Goal: Transaction & Acquisition: Purchase product/service

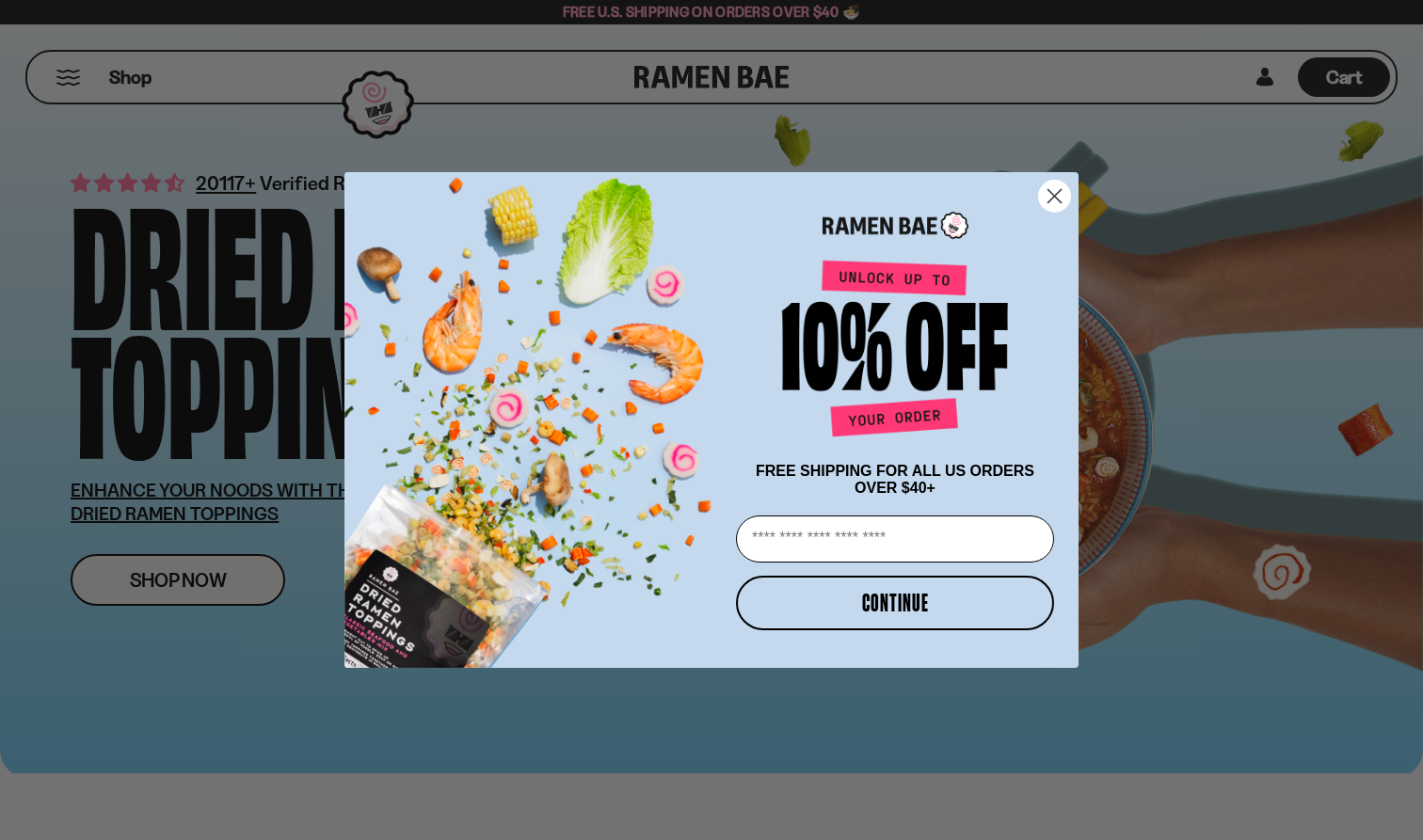
type input "**********"
click at [854, 620] on button "CONTINUE" at bounding box center [895, 603] width 318 height 54
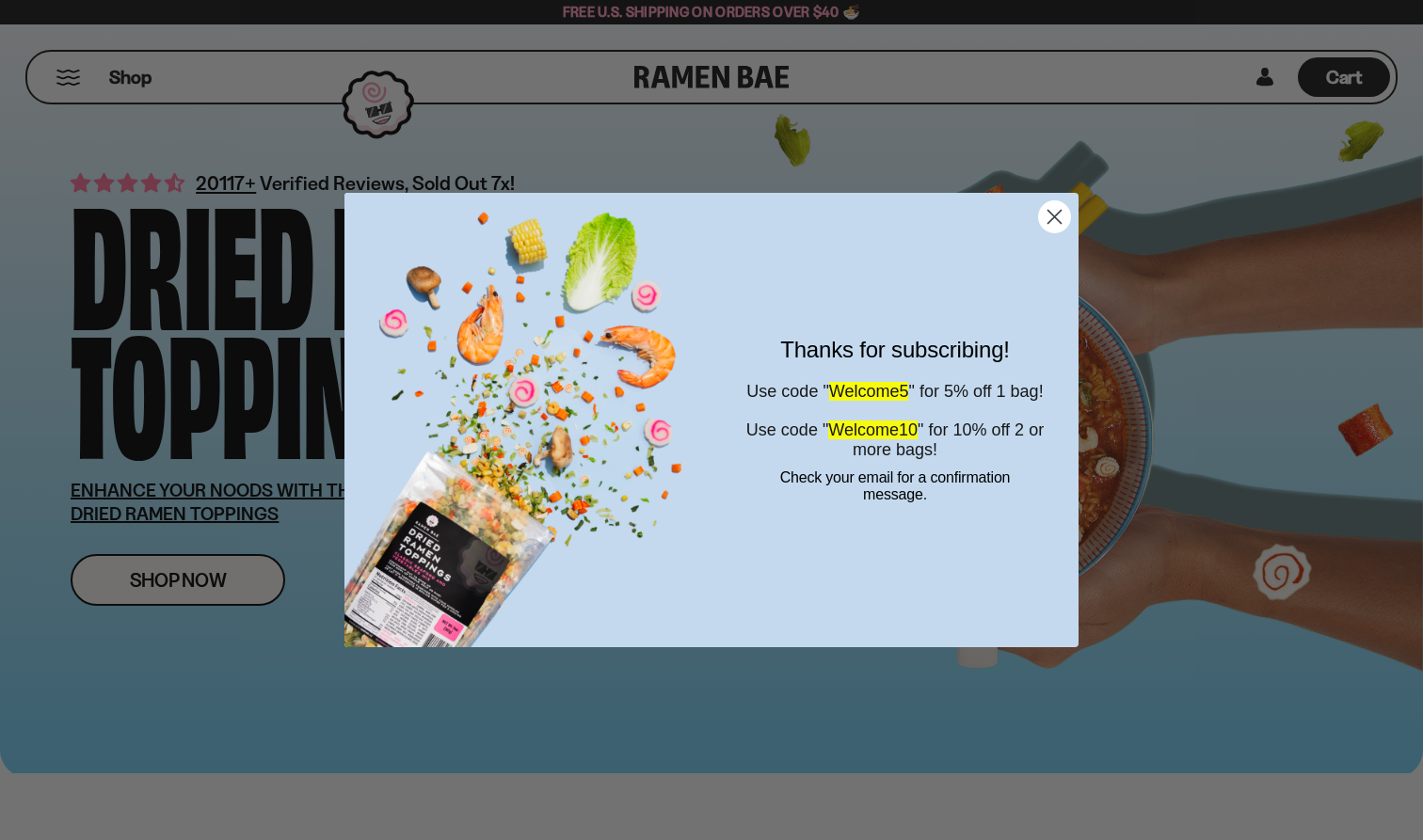
click at [1057, 219] on icon "Close dialog" at bounding box center [1055, 217] width 14 height 14
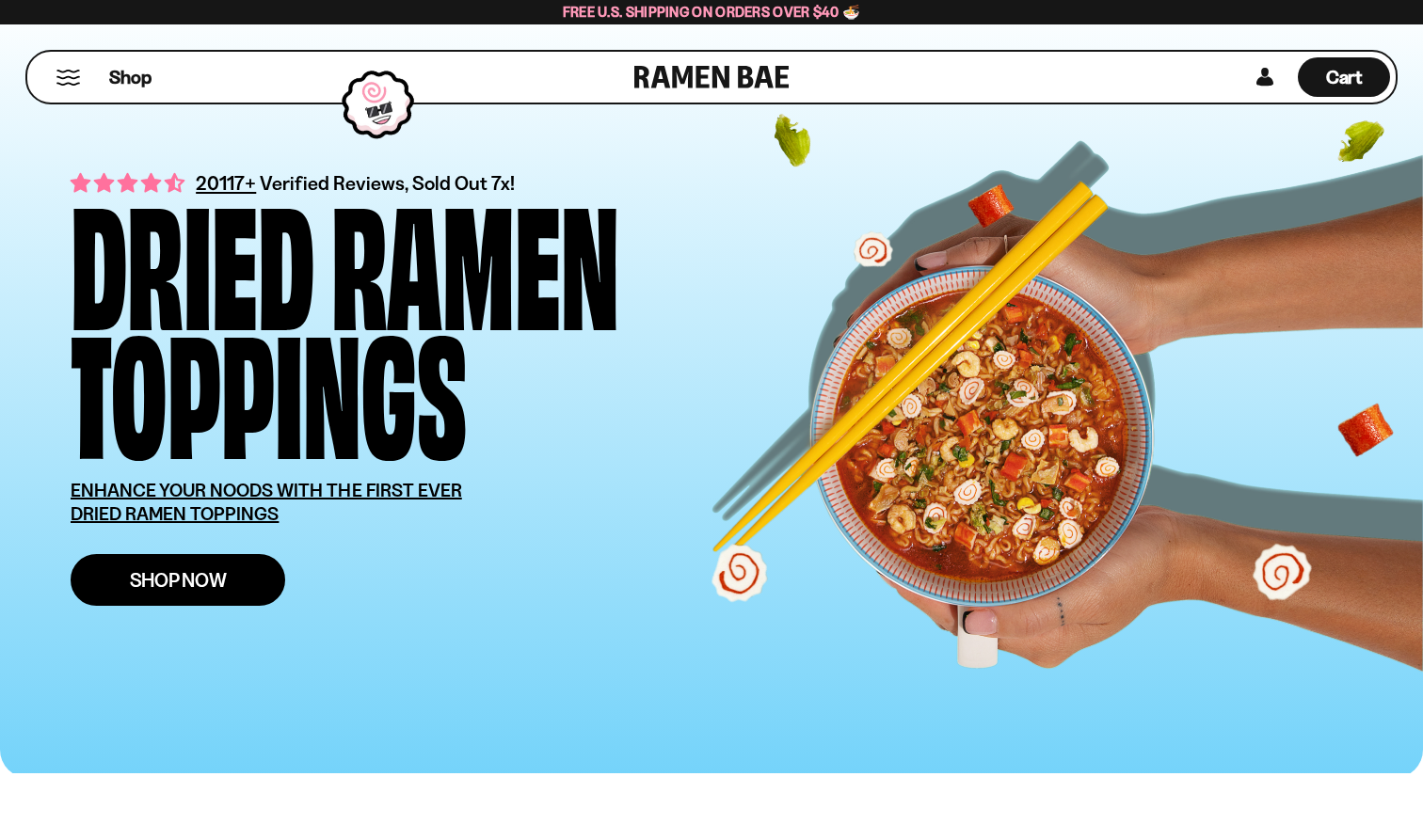
click at [178, 574] on span "Shop Now" at bounding box center [178, 580] width 97 height 19
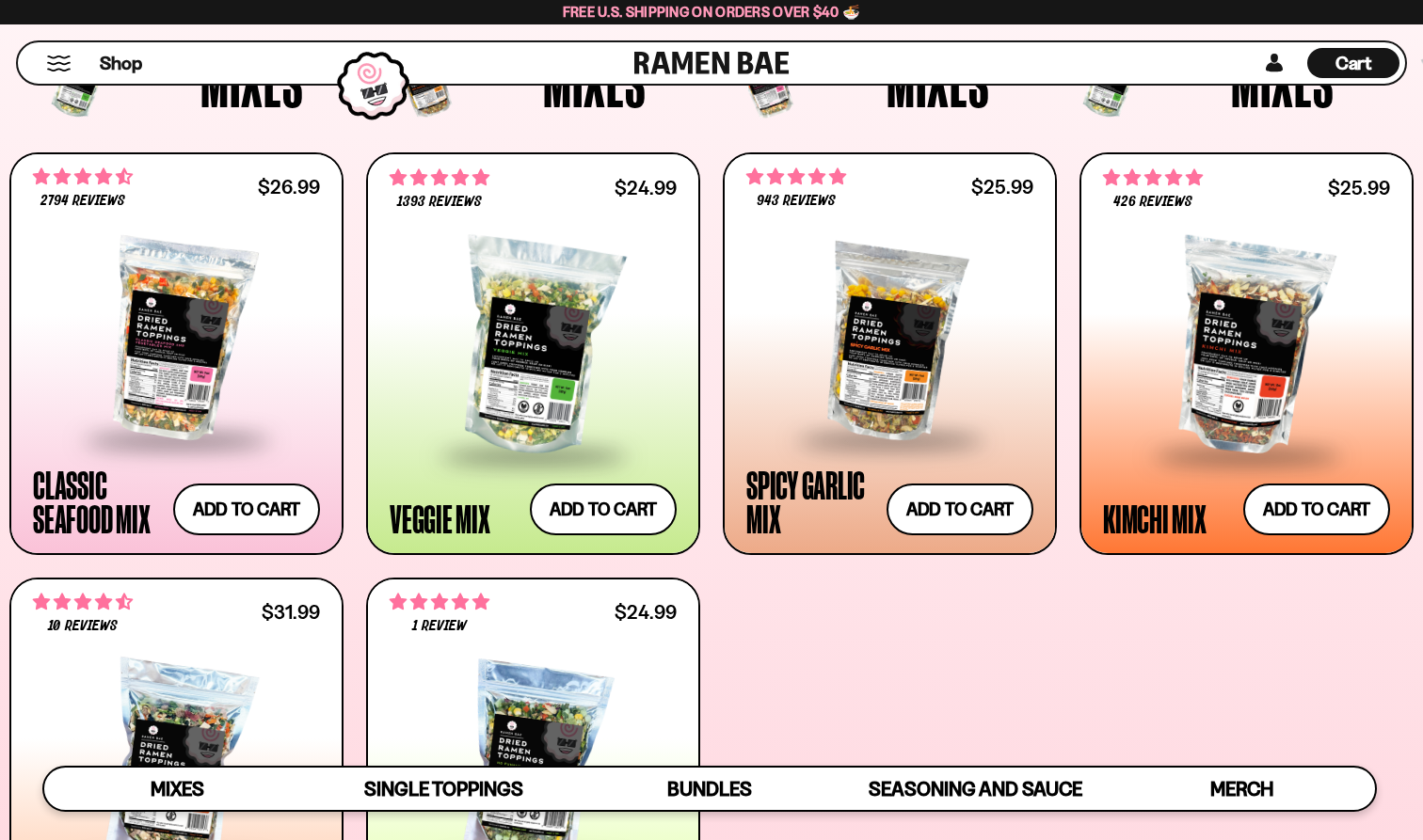
scroll to position [656, 0]
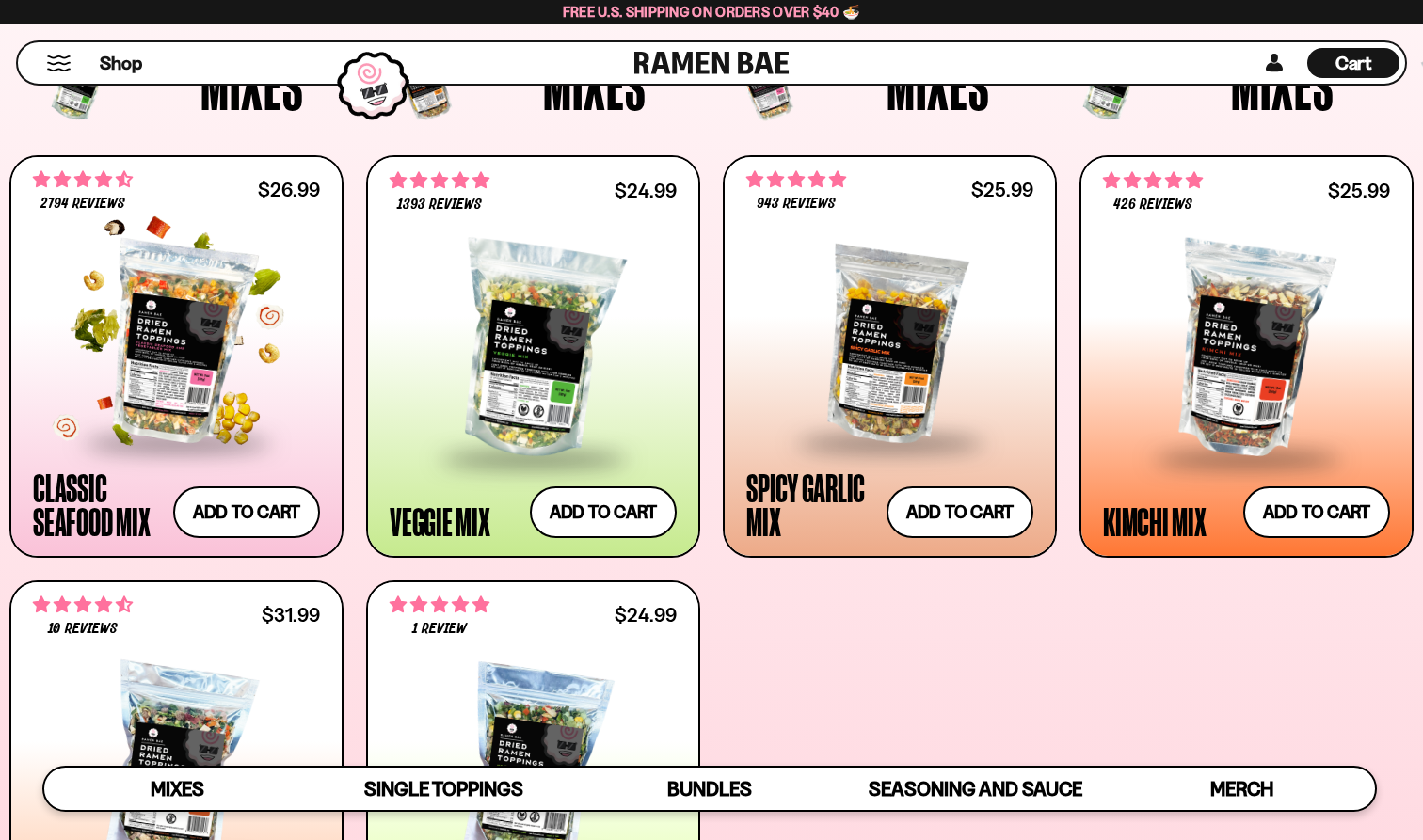
click at [201, 361] on div at bounding box center [177, 342] width 287 height 198
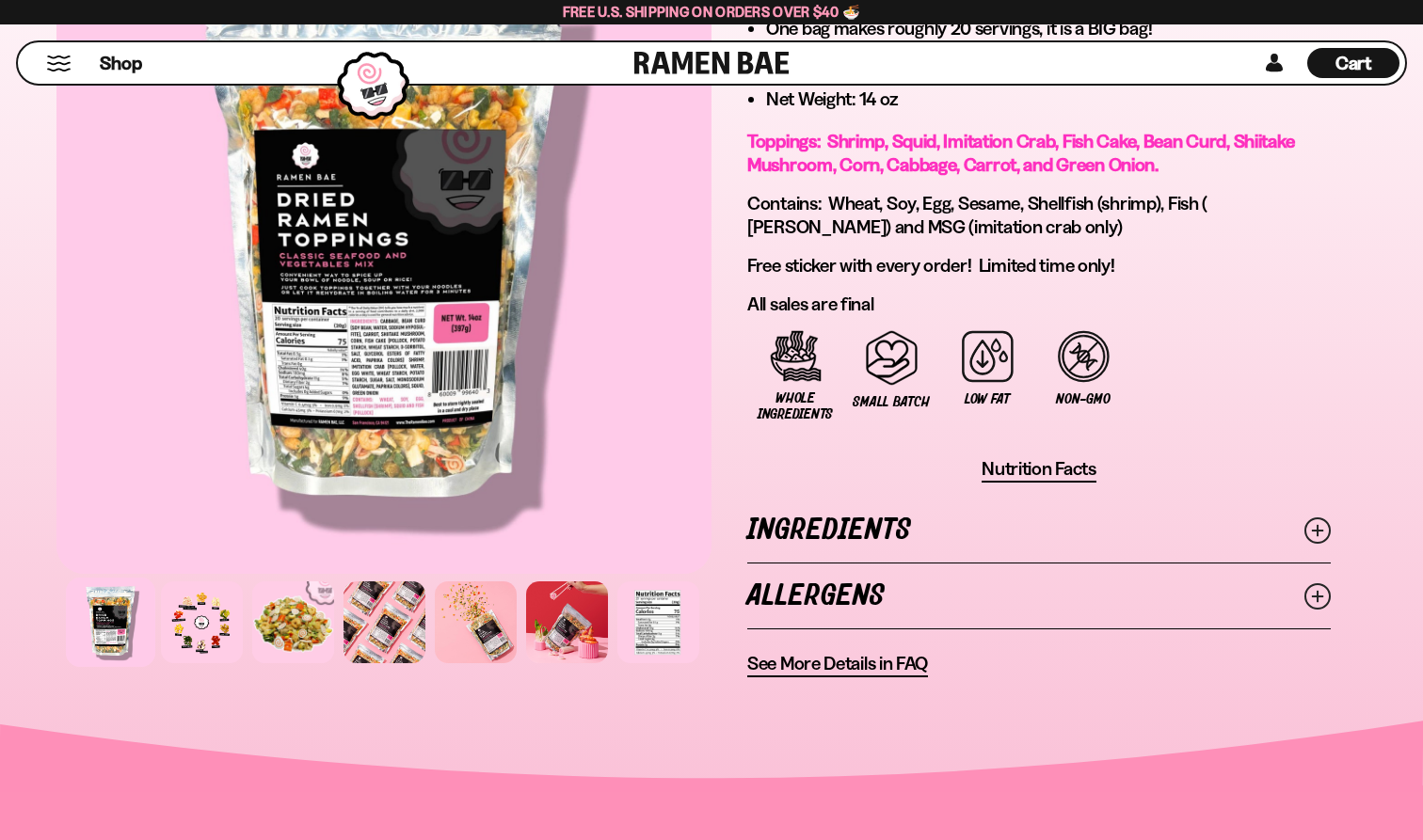
scroll to position [1203, 0]
click at [549, 626] on div at bounding box center [566, 623] width 89 height 89
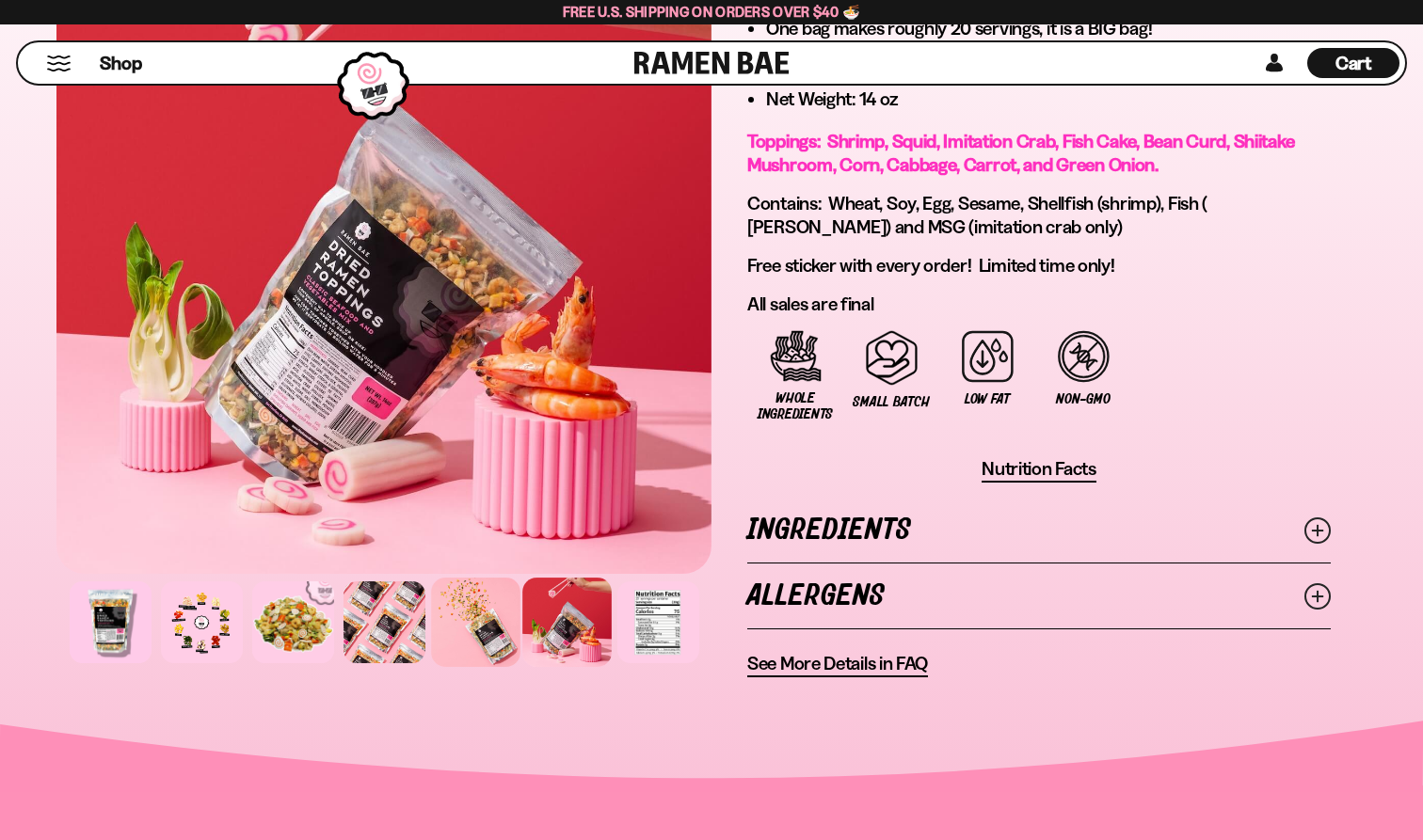
click at [504, 623] on div at bounding box center [475, 623] width 89 height 89
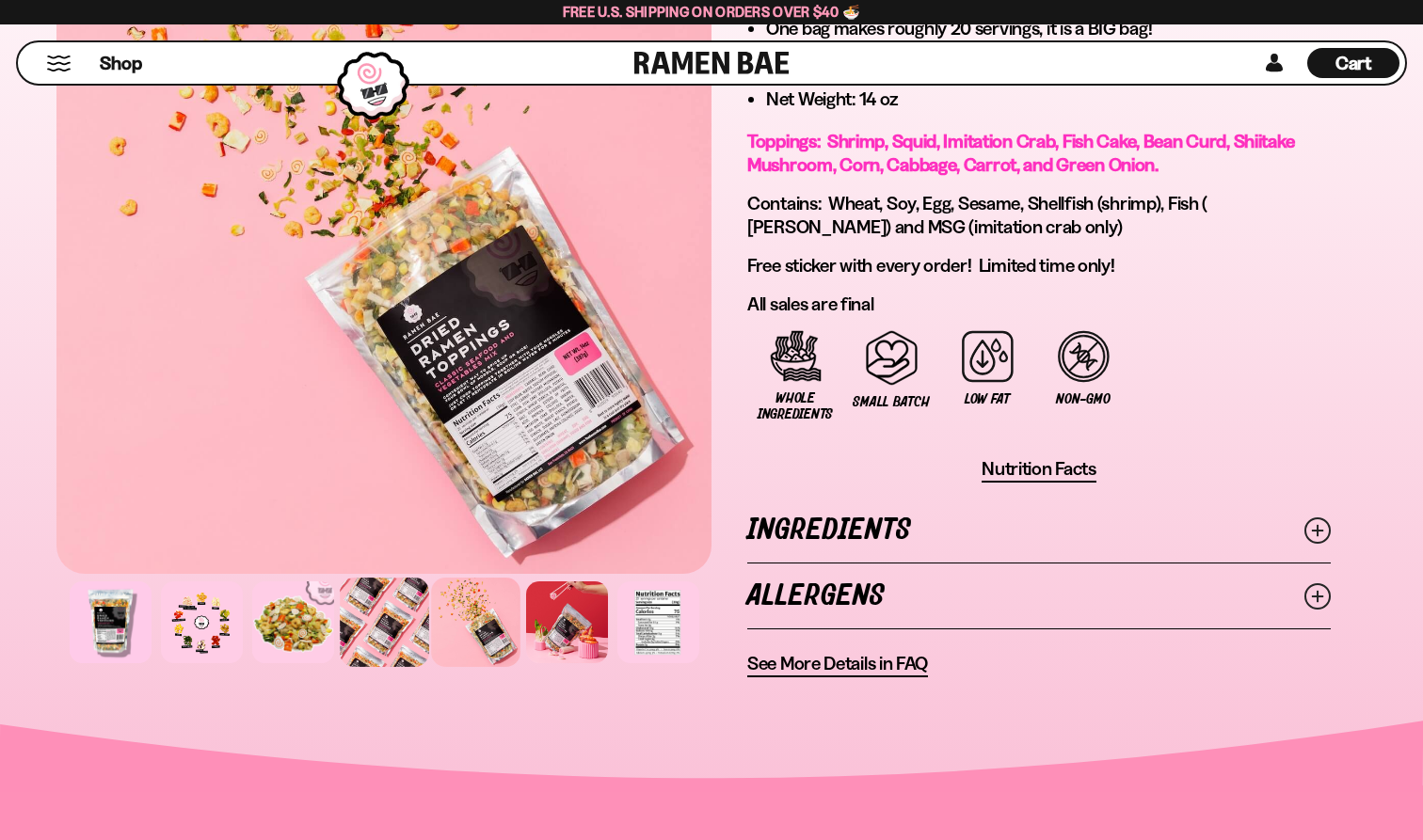
click at [422, 626] on div at bounding box center [384, 623] width 89 height 89
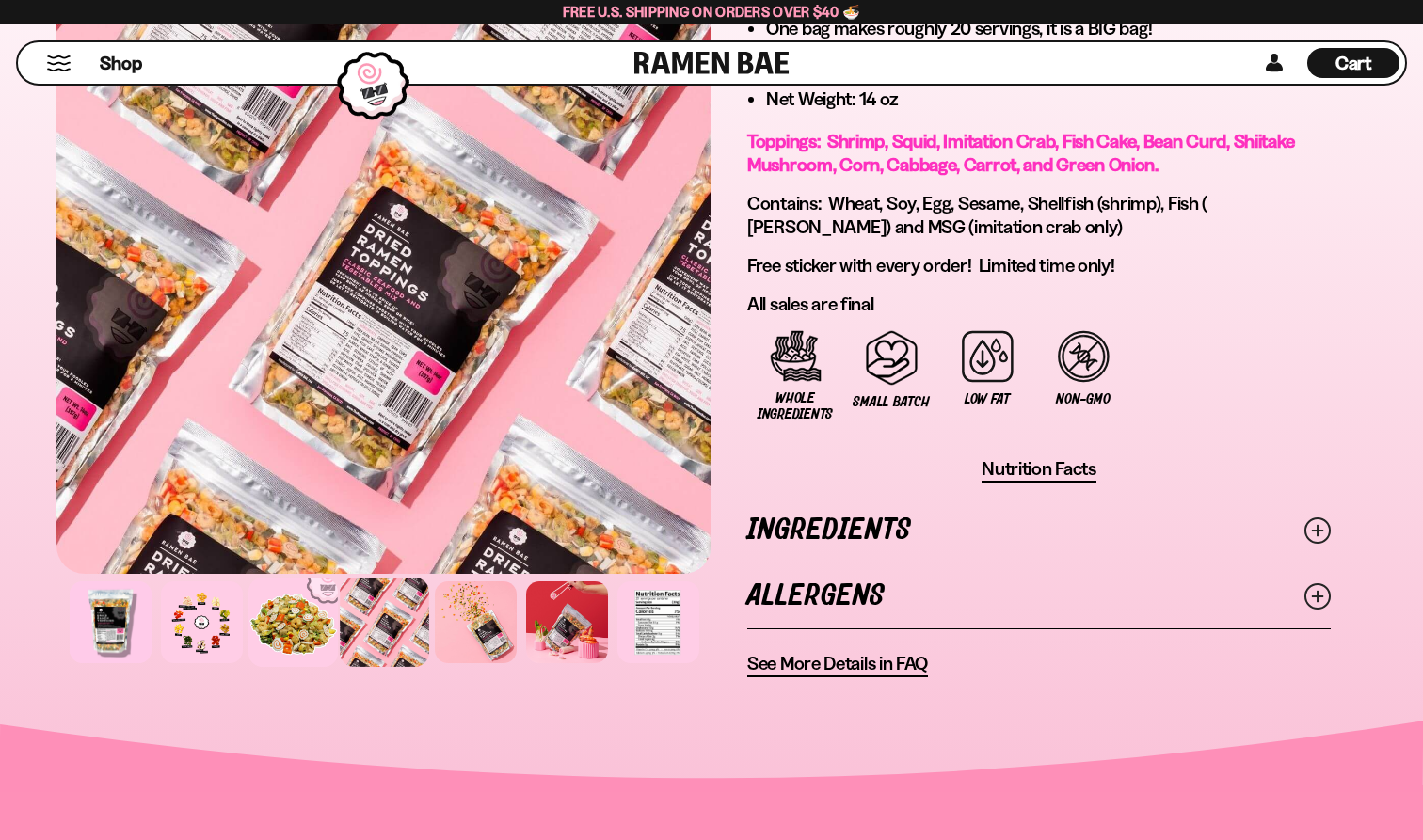
click at [315, 616] on div at bounding box center [293, 623] width 89 height 89
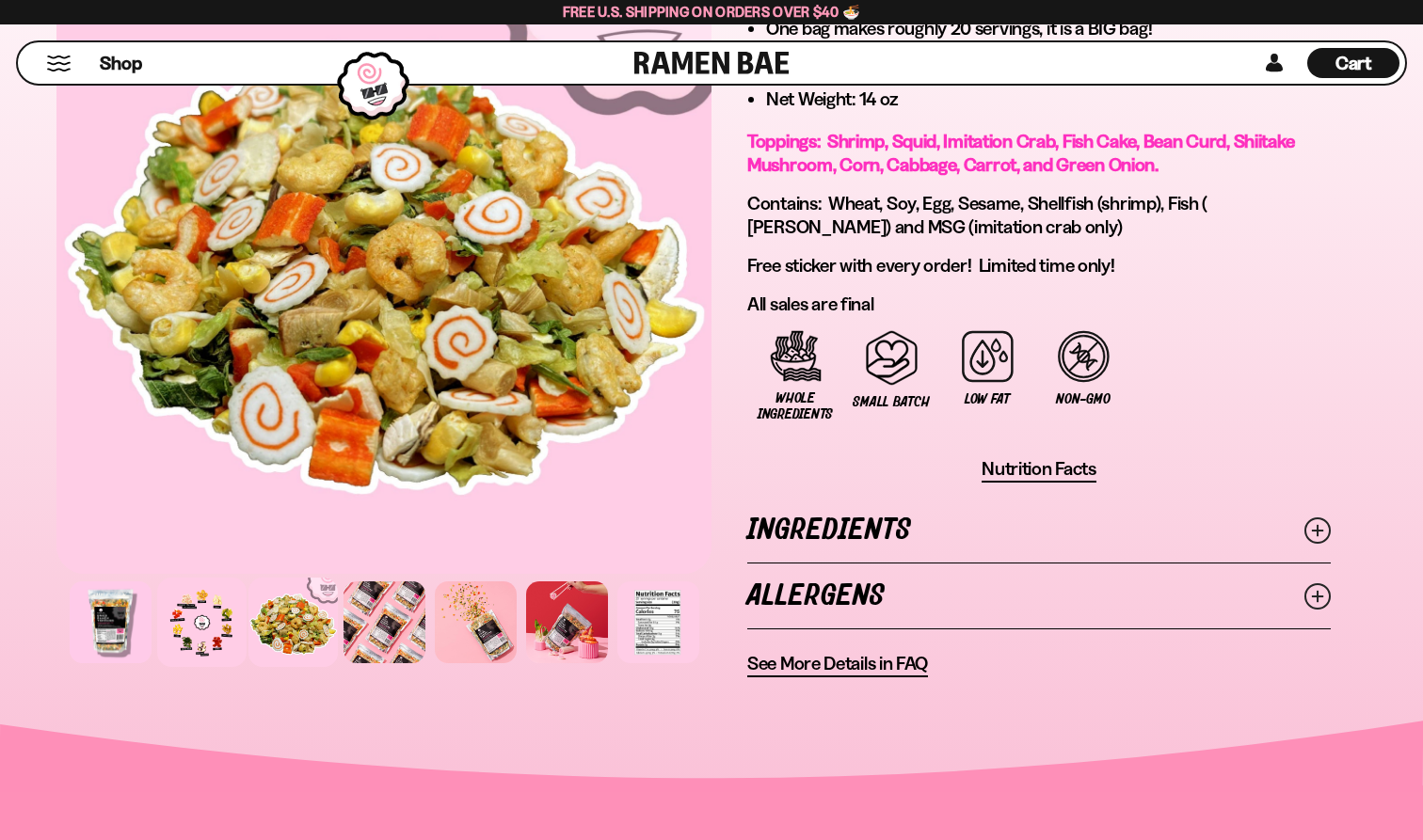
click at [215, 619] on div at bounding box center [202, 623] width 89 height 89
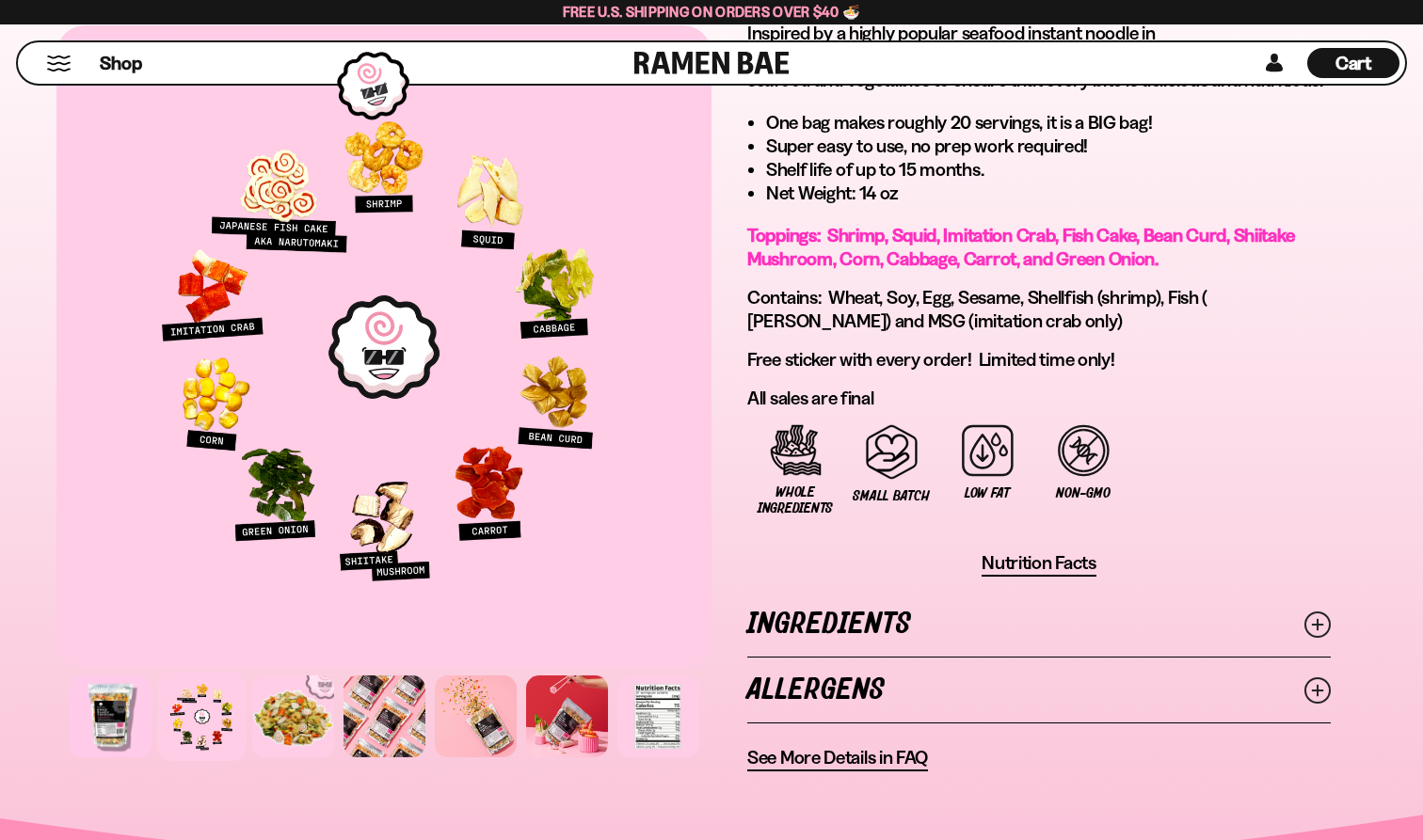
scroll to position [1103, 0]
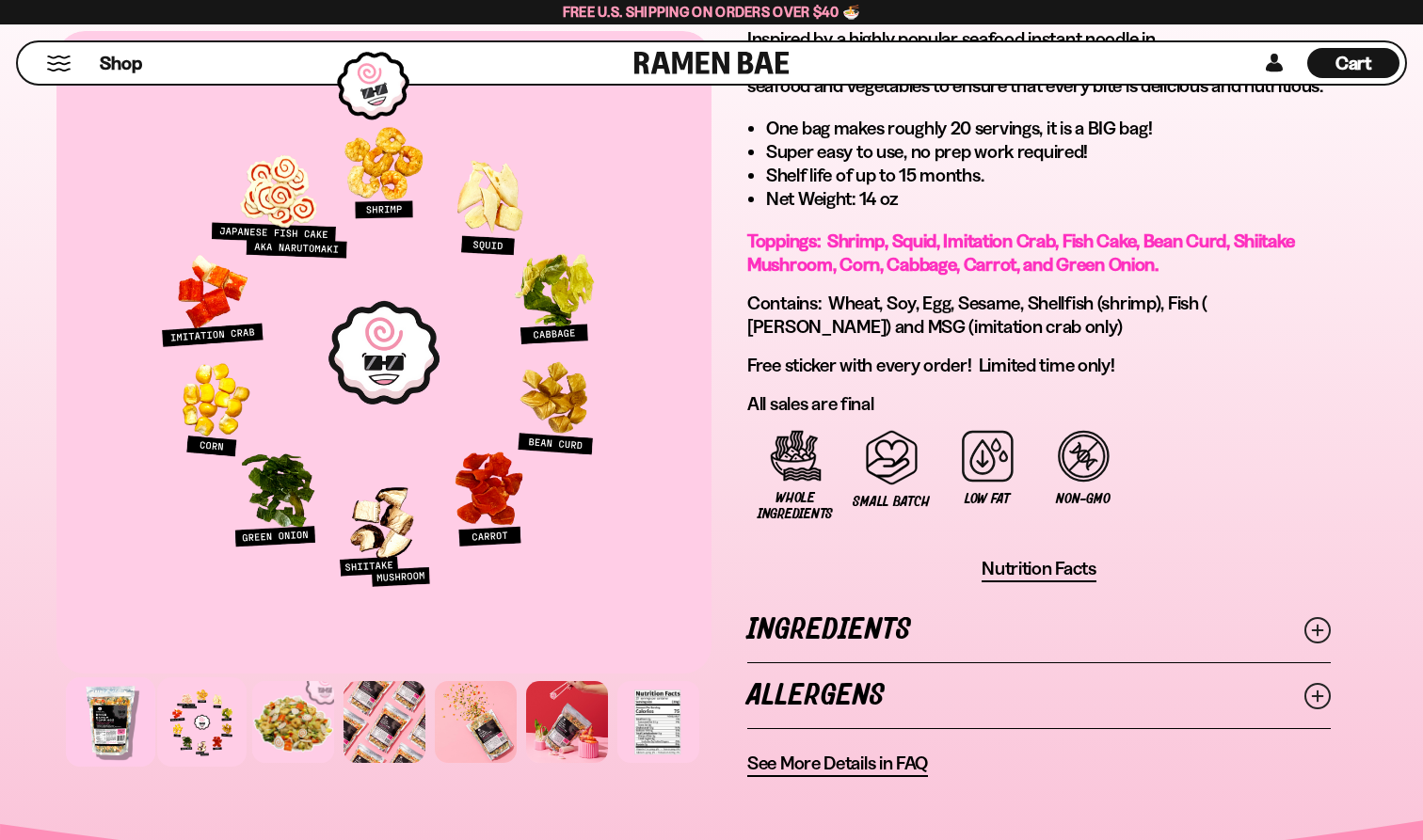
click at [98, 740] on div at bounding box center [111, 723] width 89 height 89
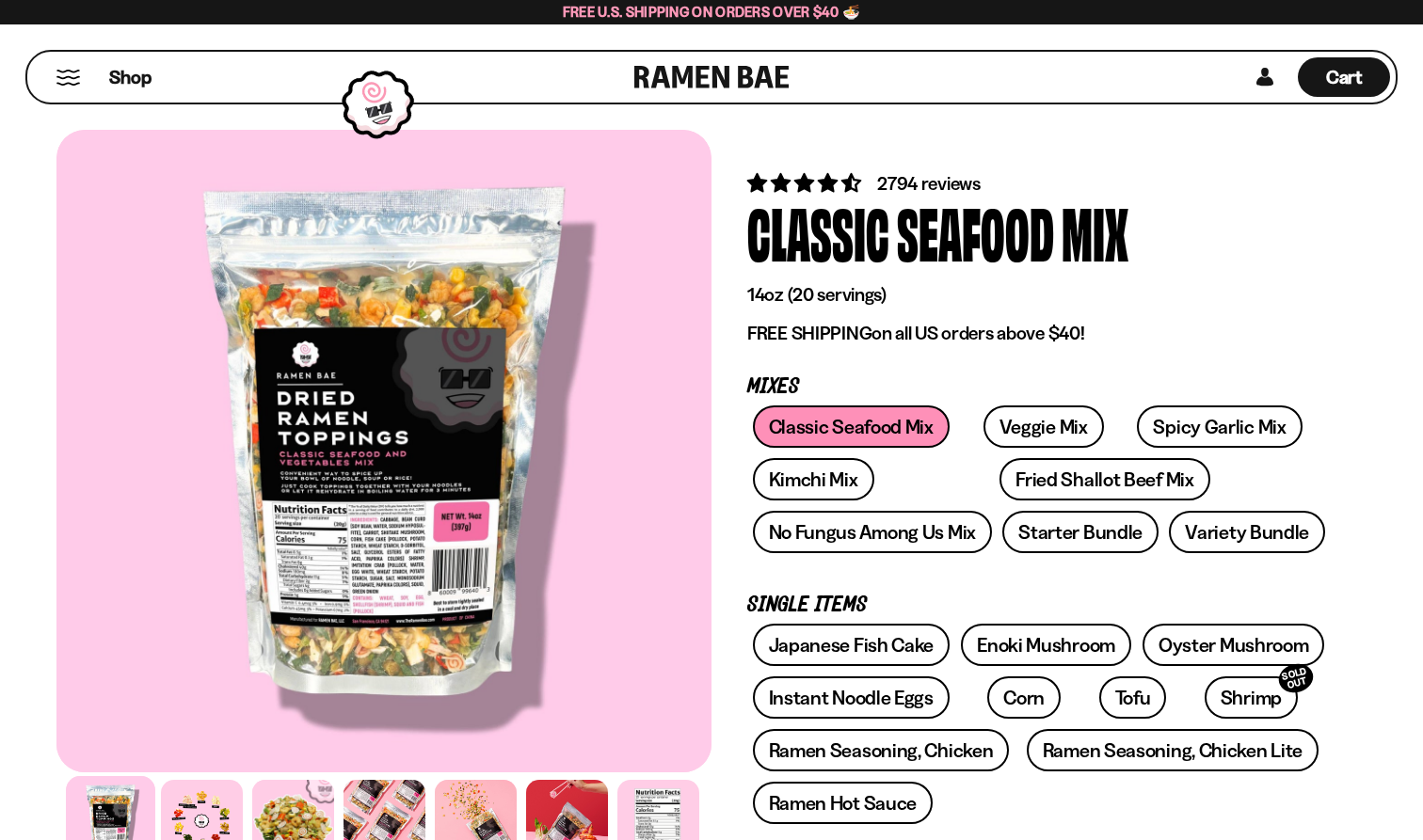
scroll to position [0, 0]
click at [126, 78] on span "Shop" at bounding box center [131, 77] width 47 height 28
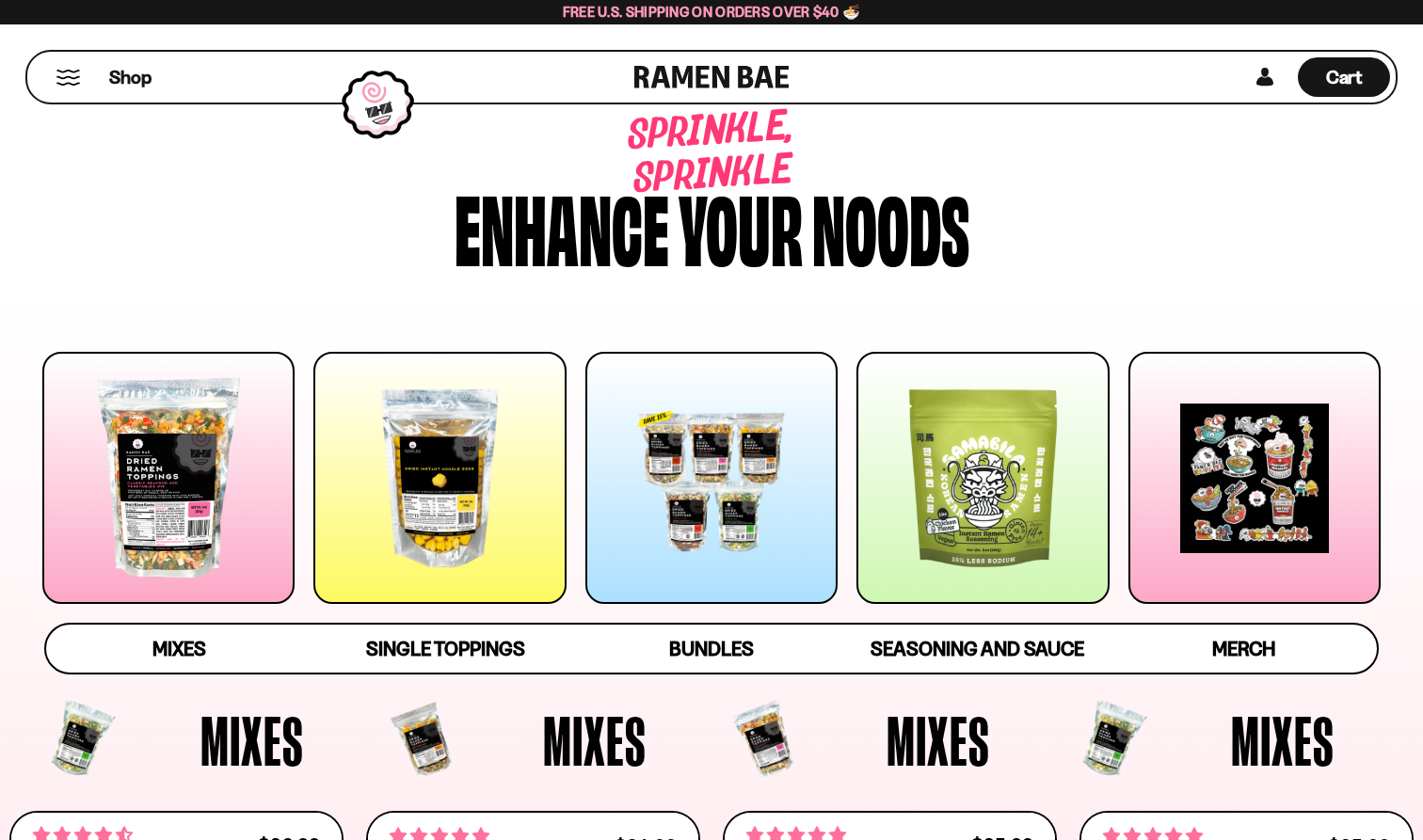
click at [406, 533] on div at bounding box center [439, 478] width 252 height 252
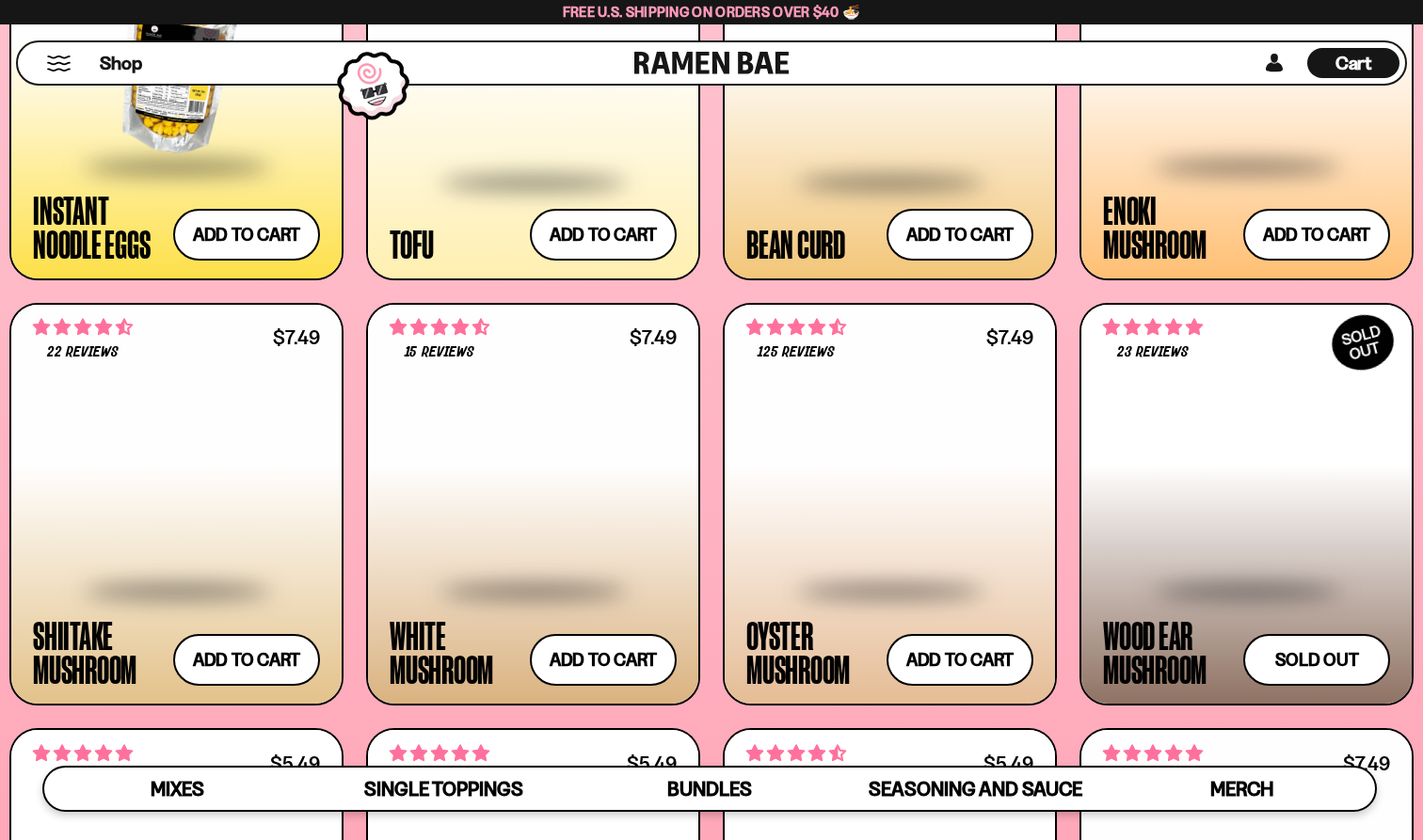
scroll to position [2341, 0]
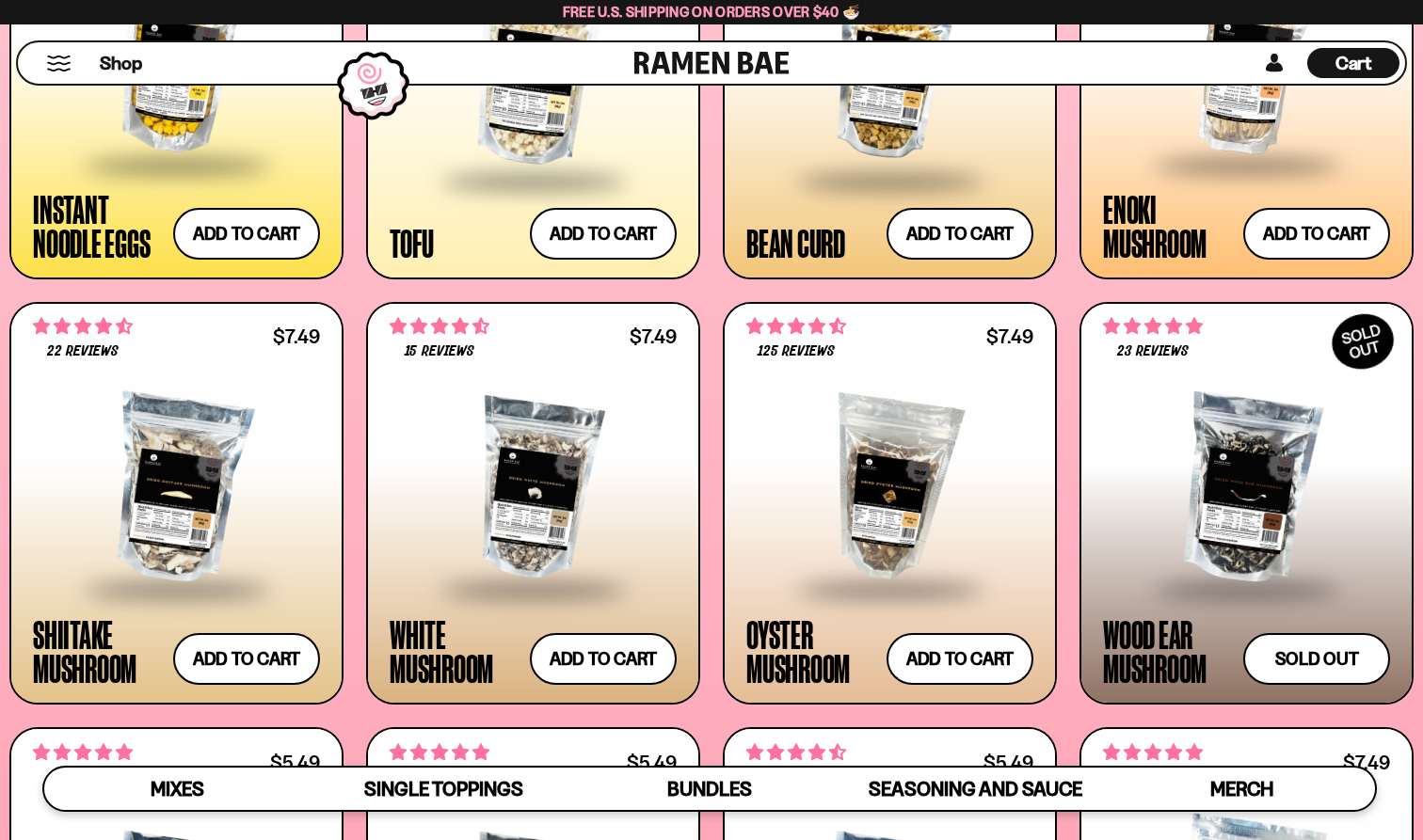
click at [905, 473] on div at bounding box center [889, 490] width 287 height 198
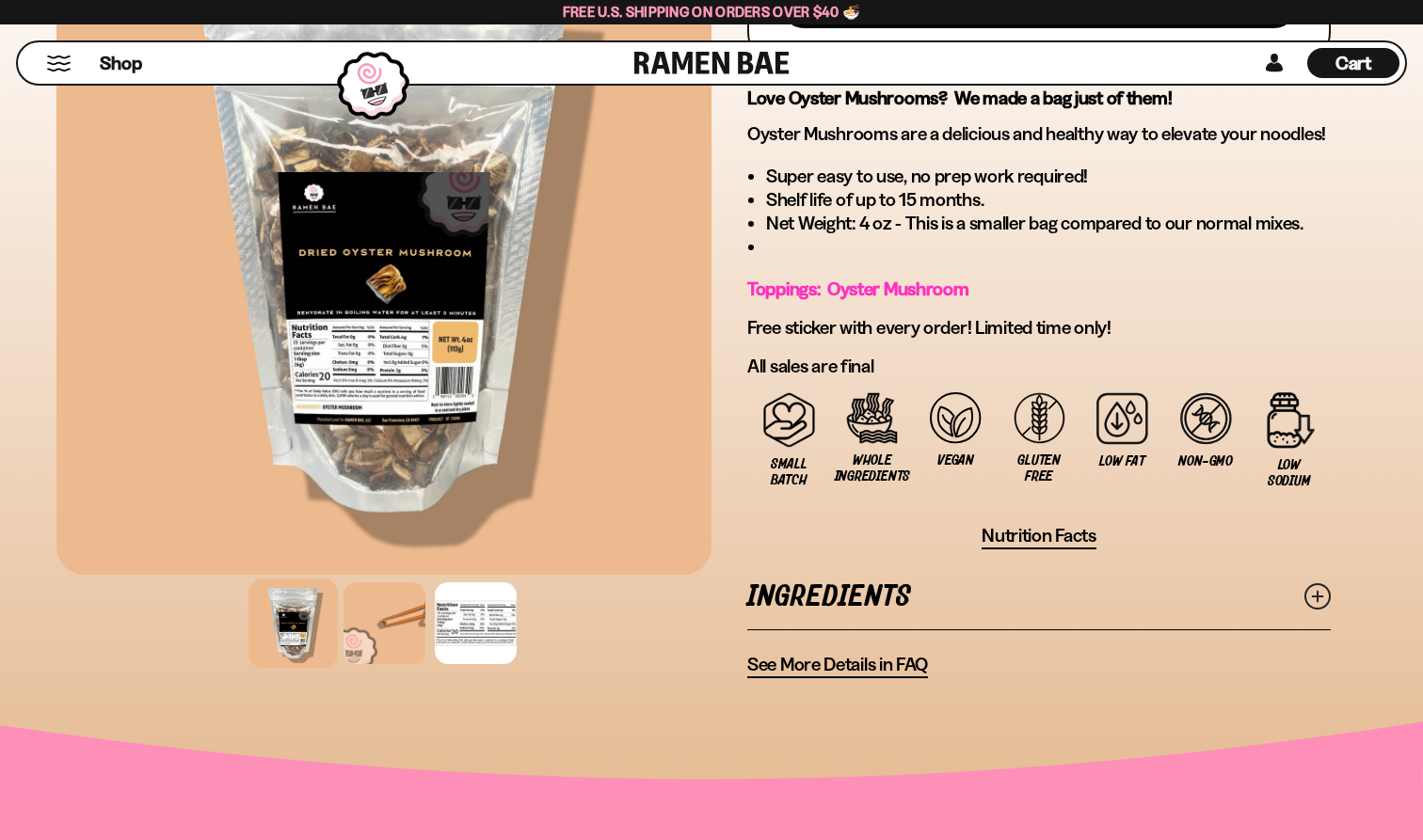
scroll to position [984, 0]
click at [482, 626] on div at bounding box center [475, 624] width 89 height 89
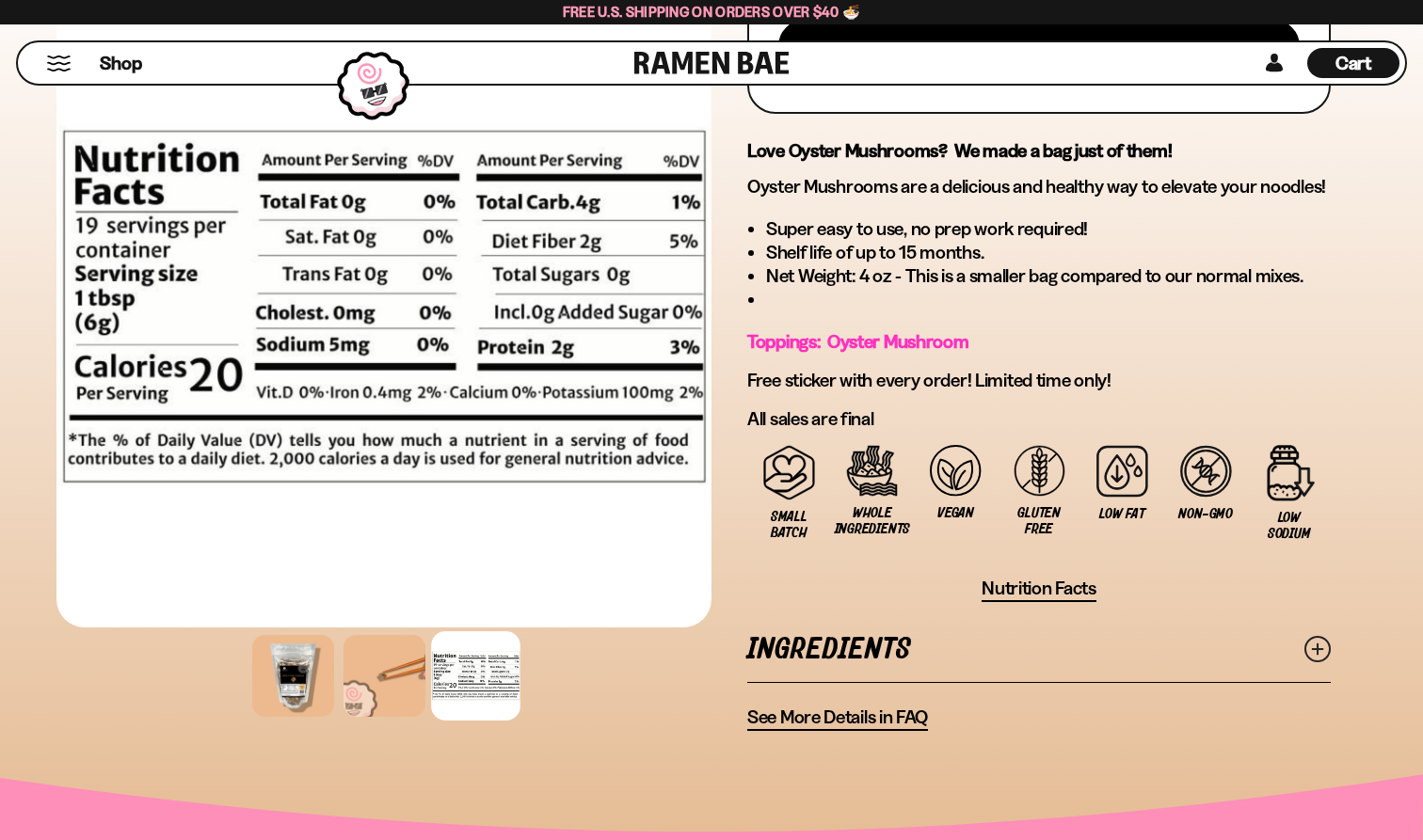
scroll to position [935, 0]
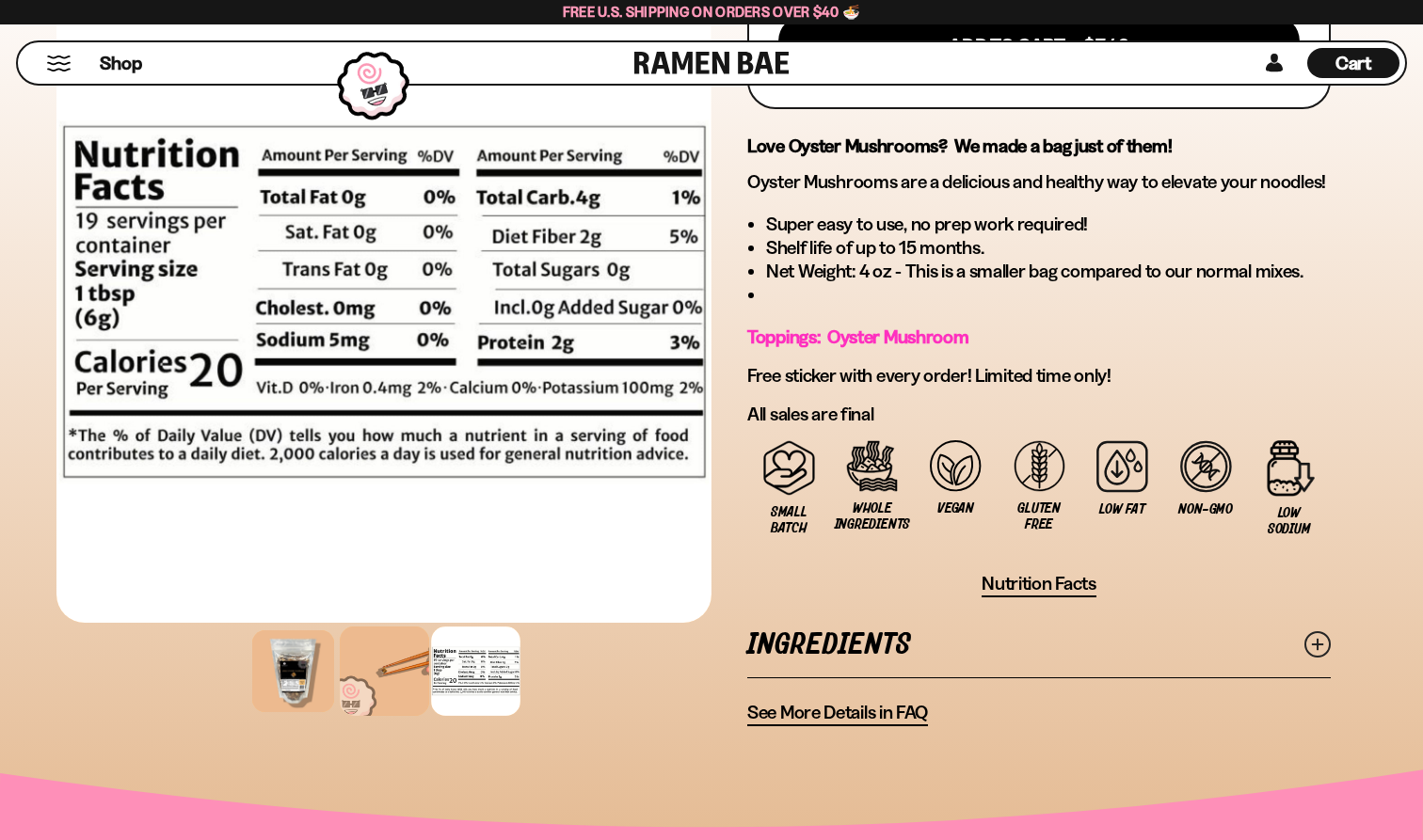
click at [362, 679] on div at bounding box center [384, 671] width 89 height 89
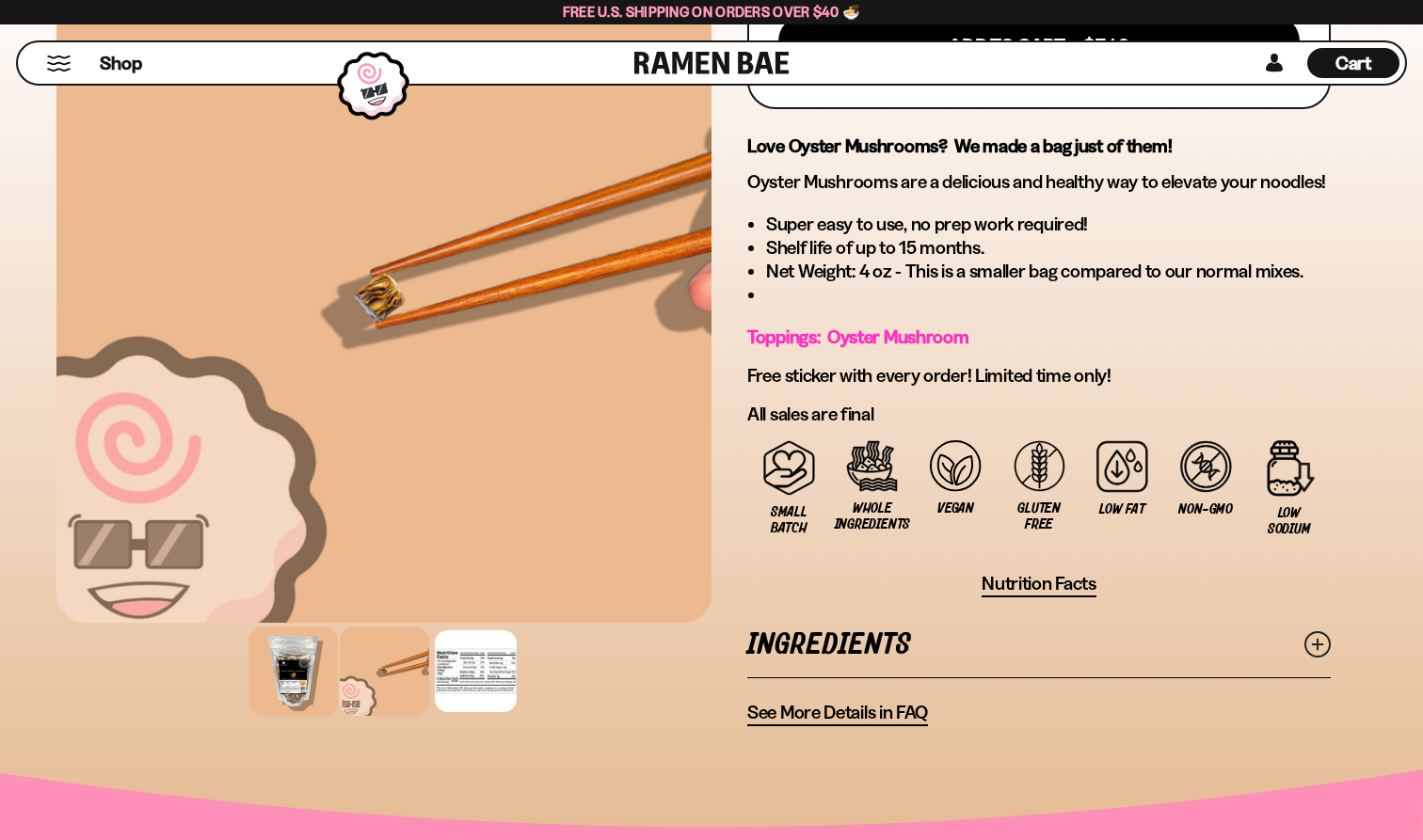
click at [317, 676] on div at bounding box center [293, 671] width 89 height 89
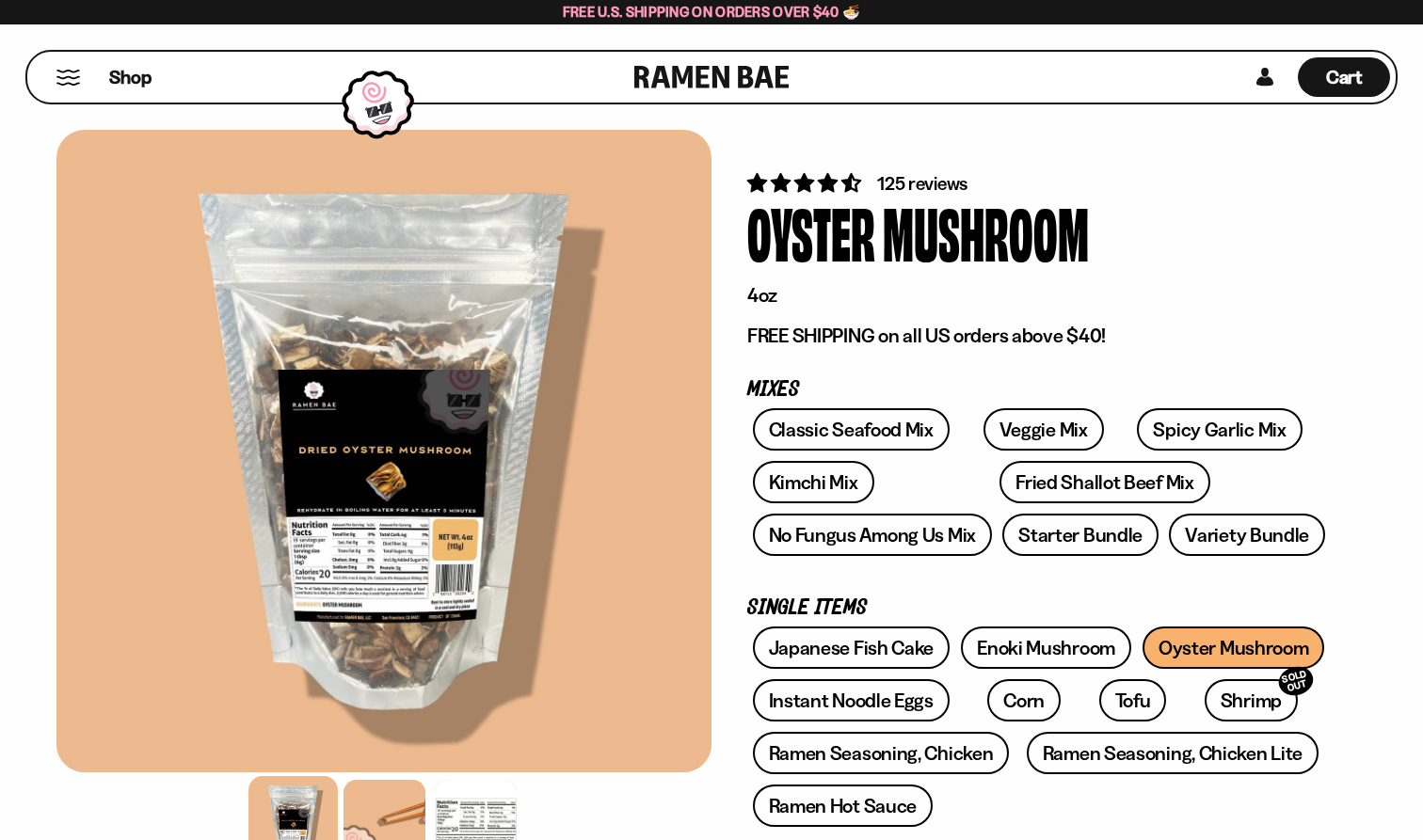
scroll to position [0, 0]
click at [999, 483] on link "Fried Shallot Beef Mix" at bounding box center [1104, 482] width 210 height 43
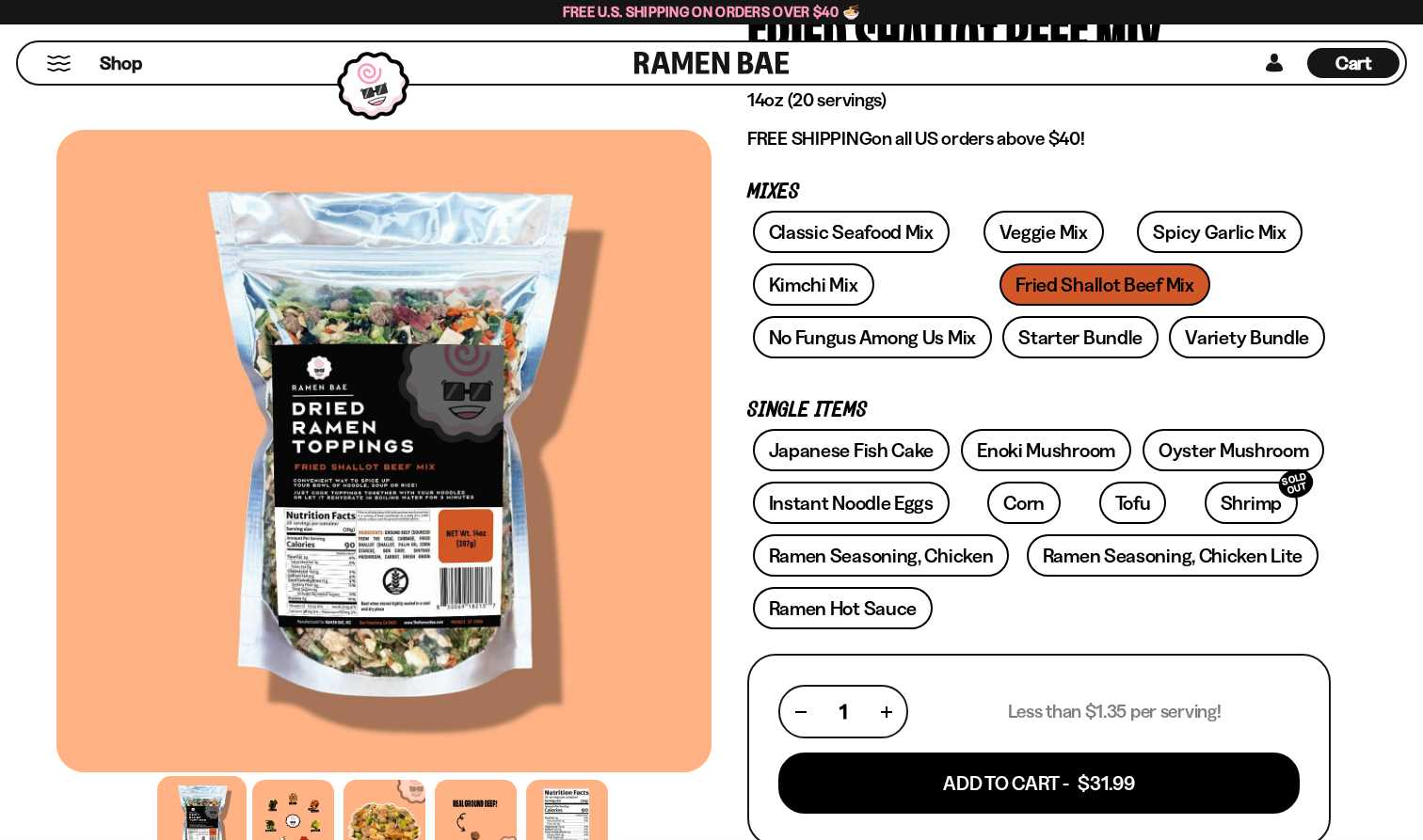
scroll to position [198, 0]
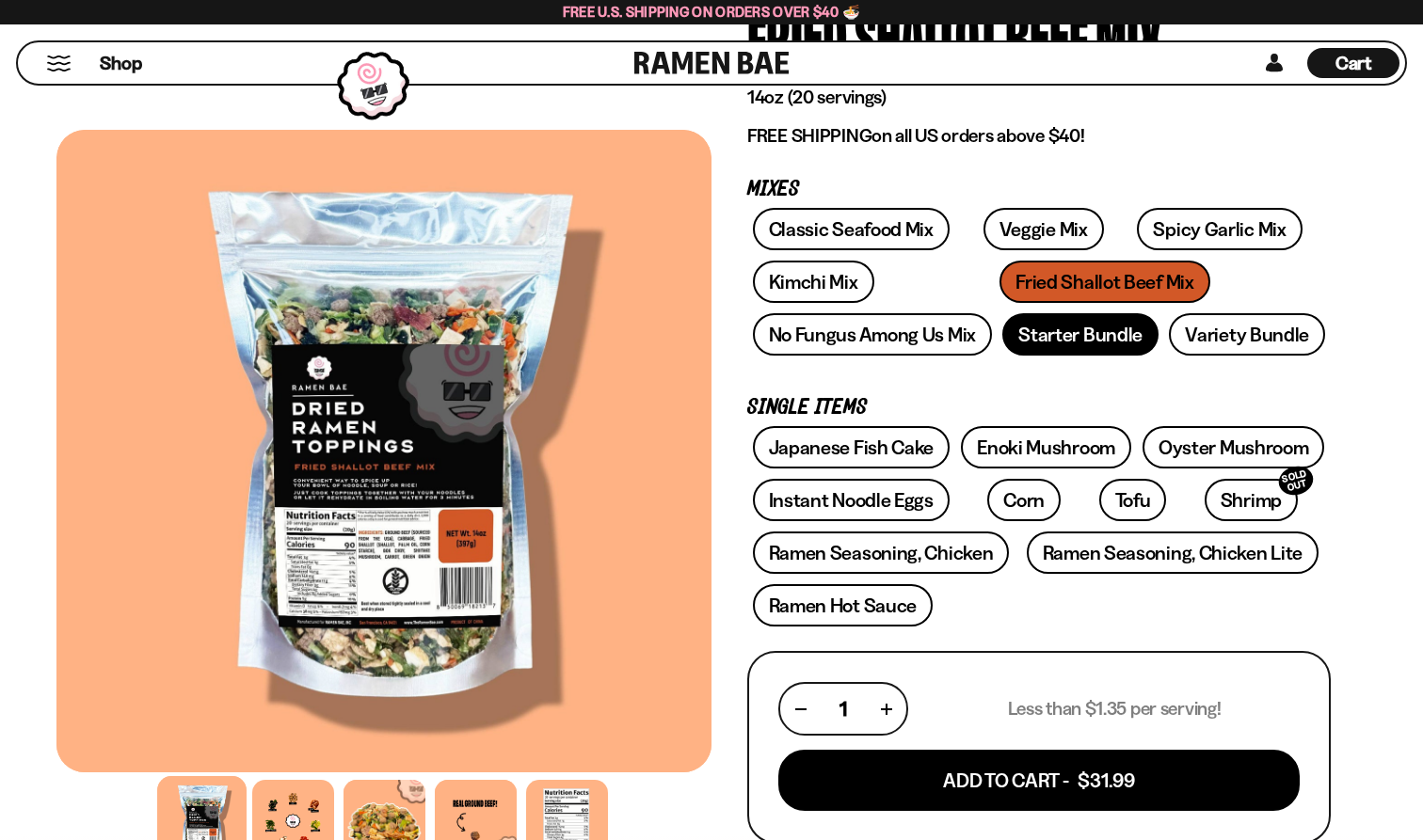
click at [1034, 323] on link "Starter Bundle" at bounding box center [1080, 335] width 156 height 43
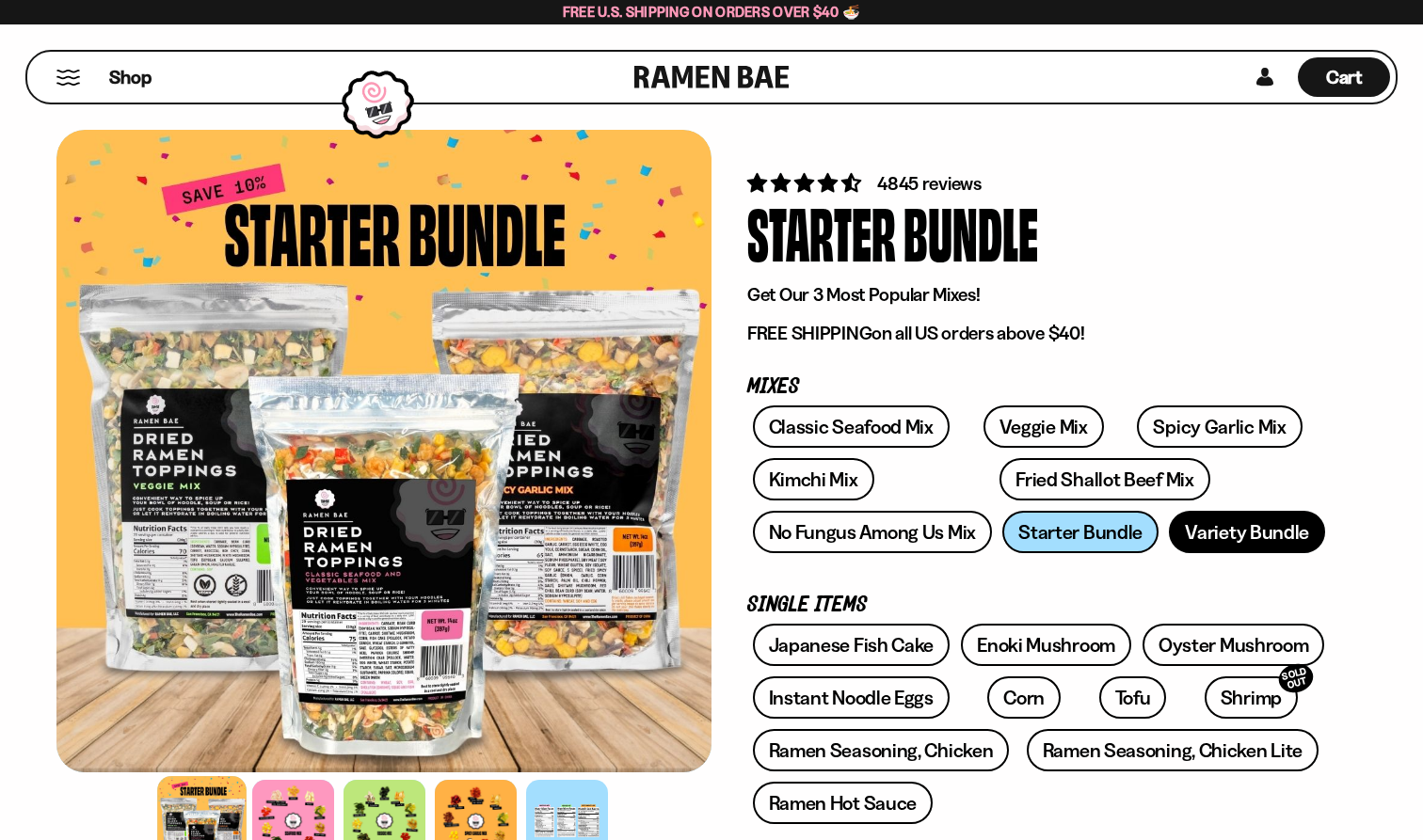
click at [1195, 534] on link "Variety Bundle" at bounding box center [1246, 533] width 156 height 43
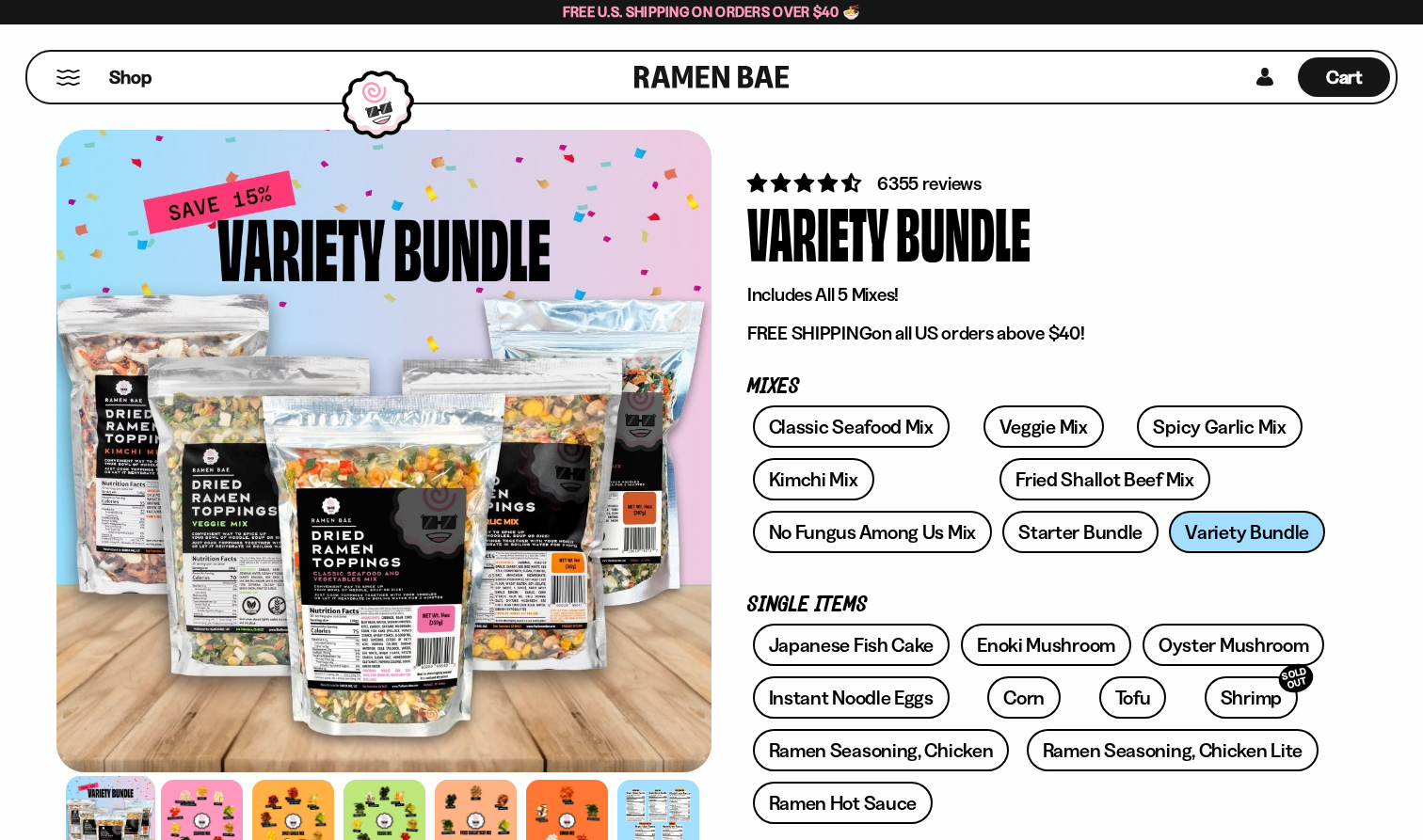
click at [67, 76] on button "Mobile Menu Trigger" at bounding box center [68, 78] width 25 height 16
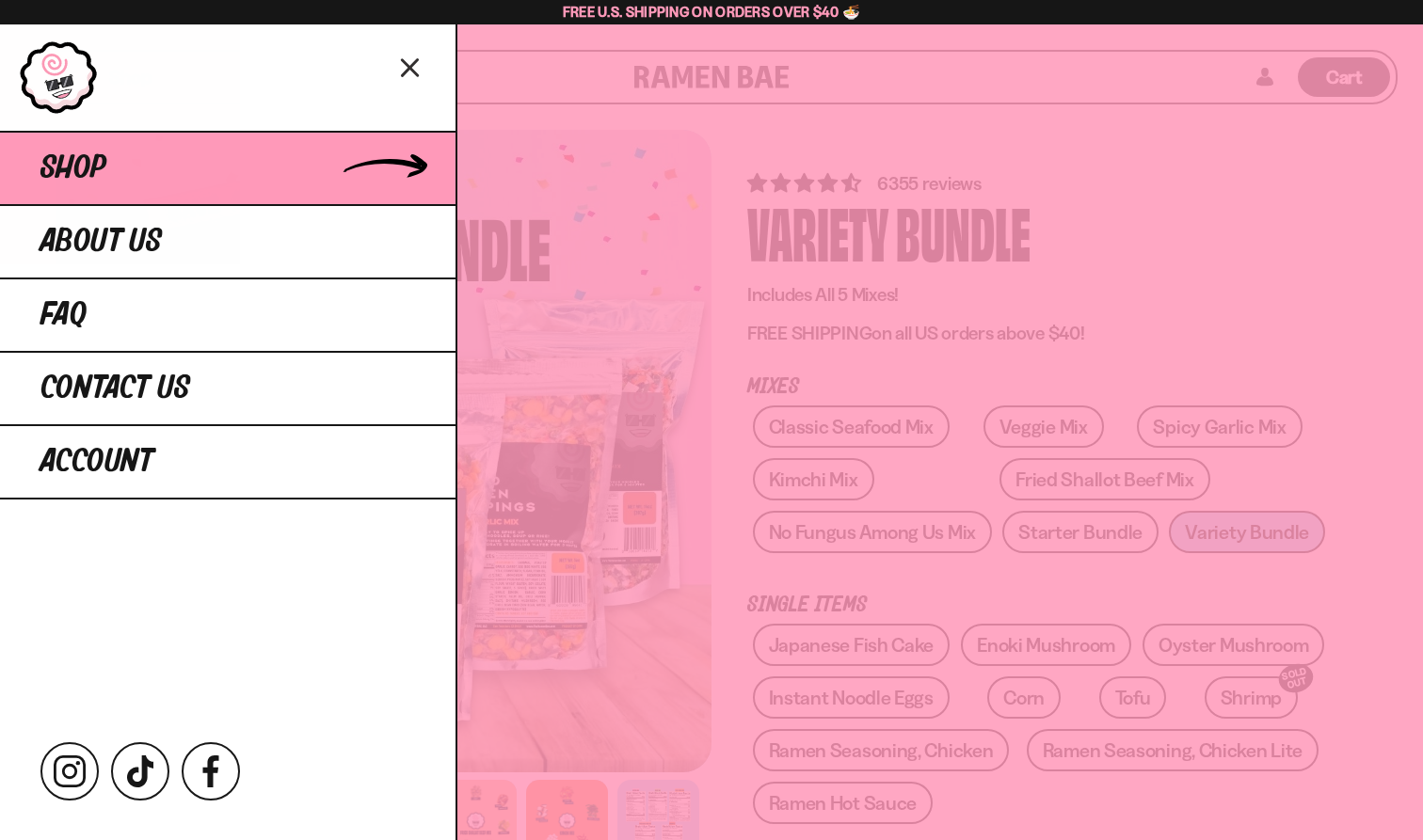
click at [101, 155] on span "Shop" at bounding box center [74, 168] width 66 height 34
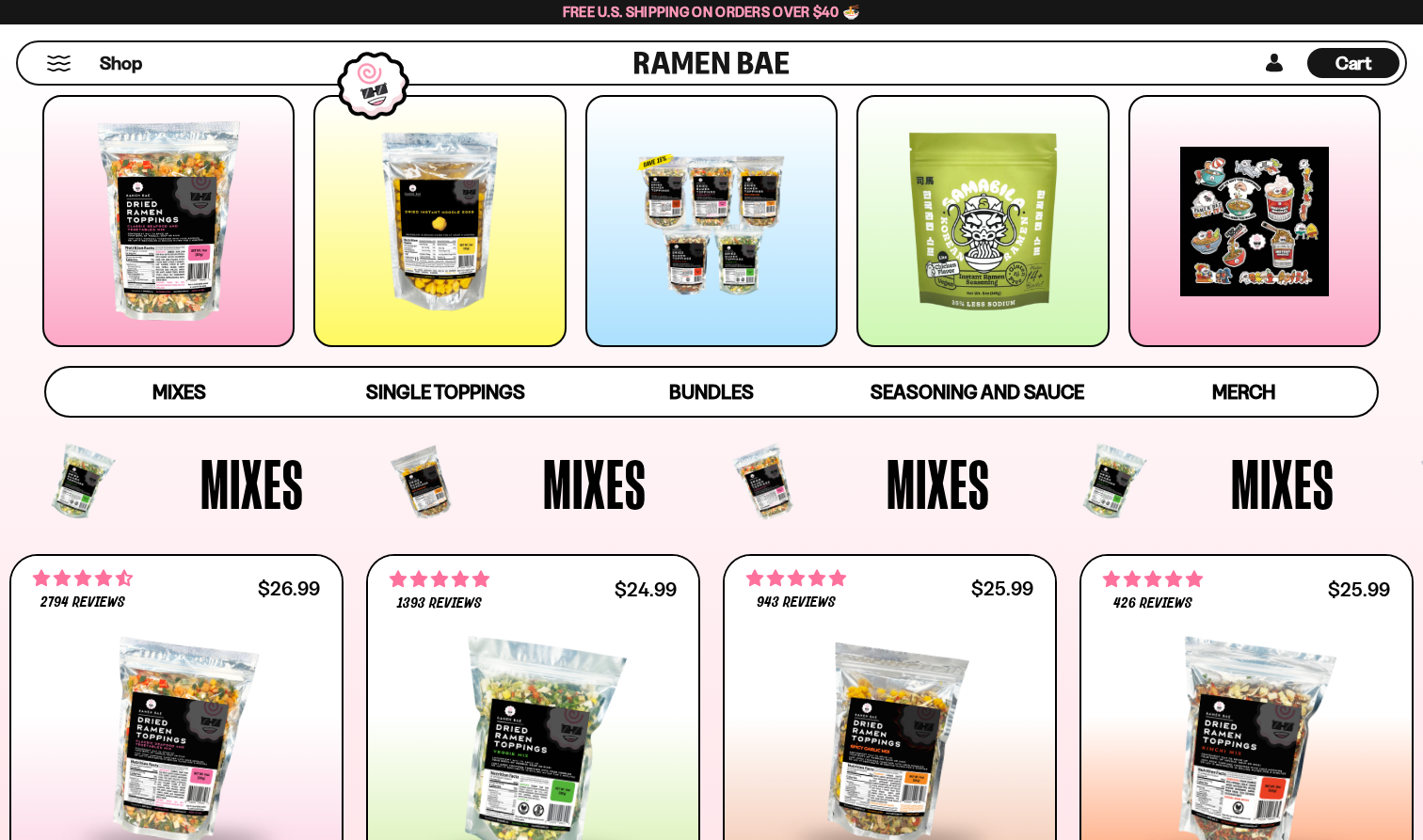
scroll to position [204, 0]
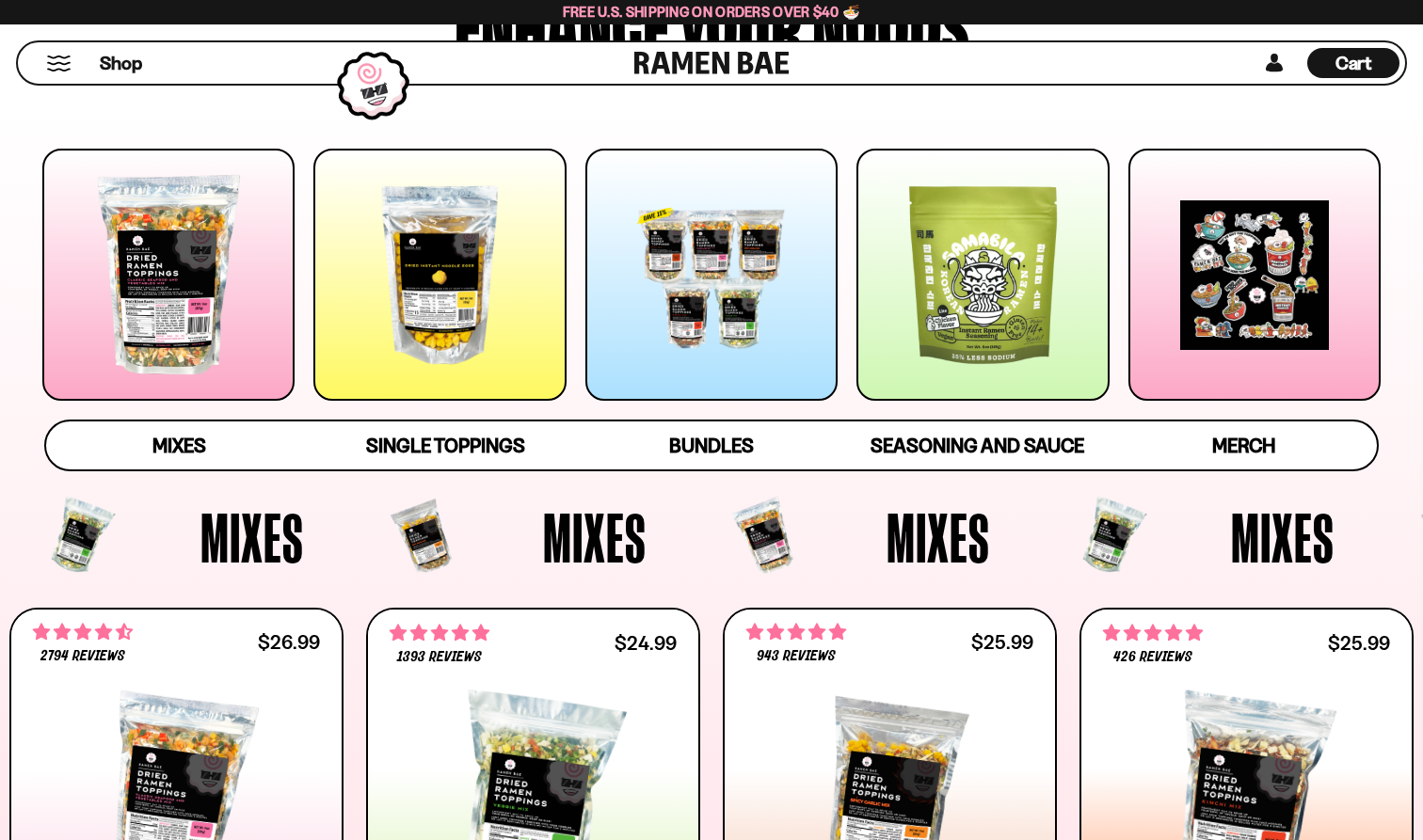
click at [942, 335] on div at bounding box center [983, 275] width 252 height 252
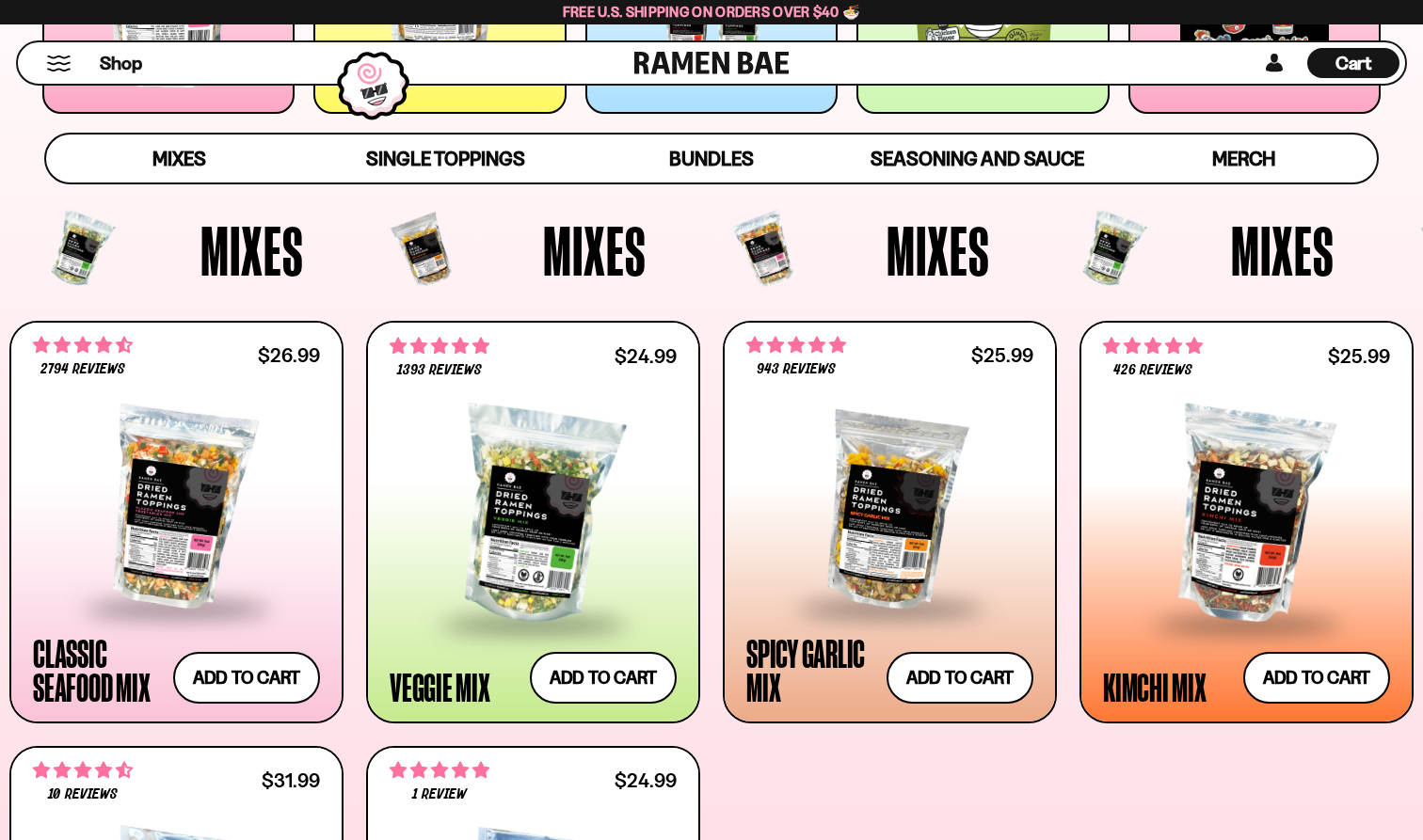
scroll to position [486, 0]
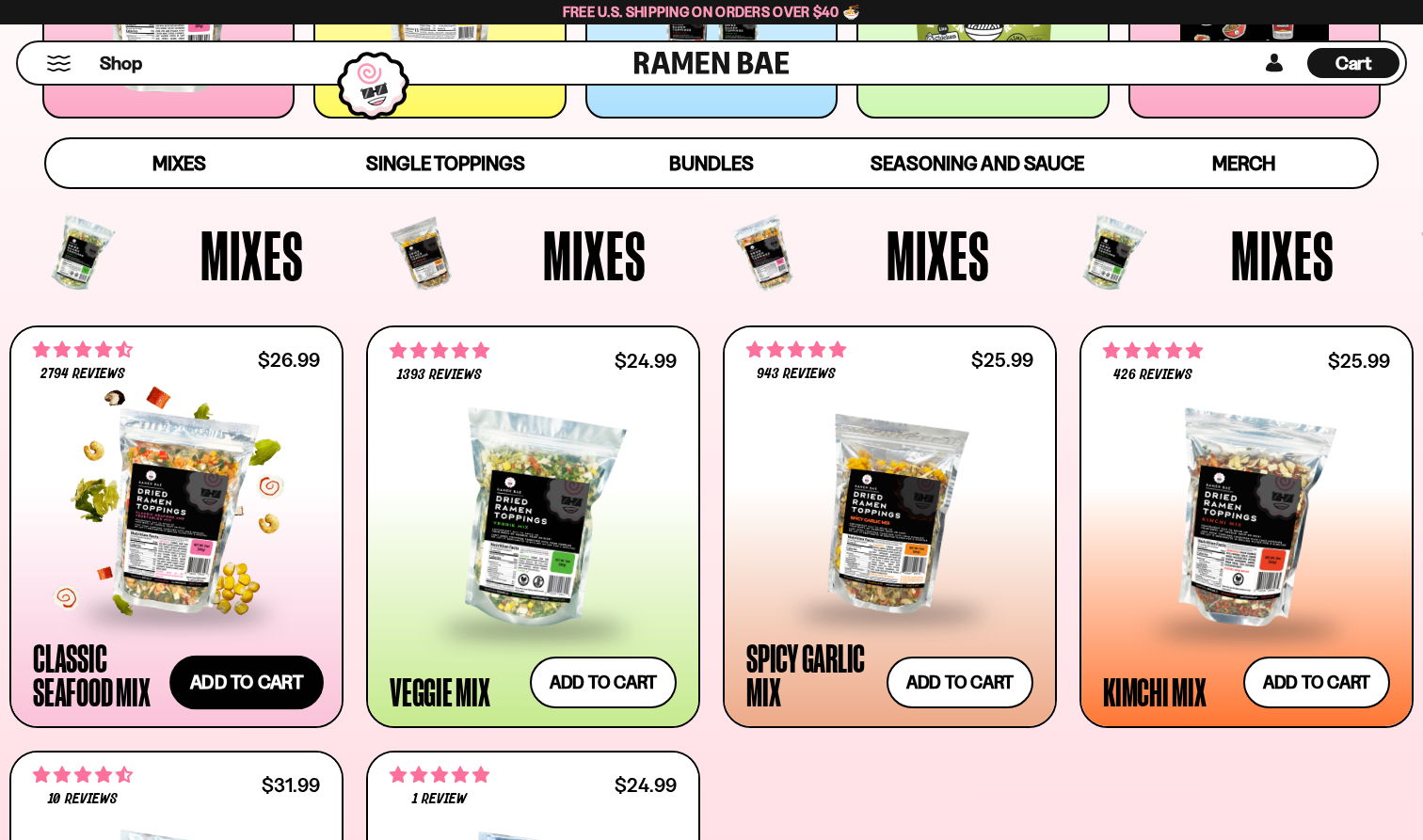
click at [266, 691] on button "Add to cart" at bounding box center [246, 682] width 154 height 54
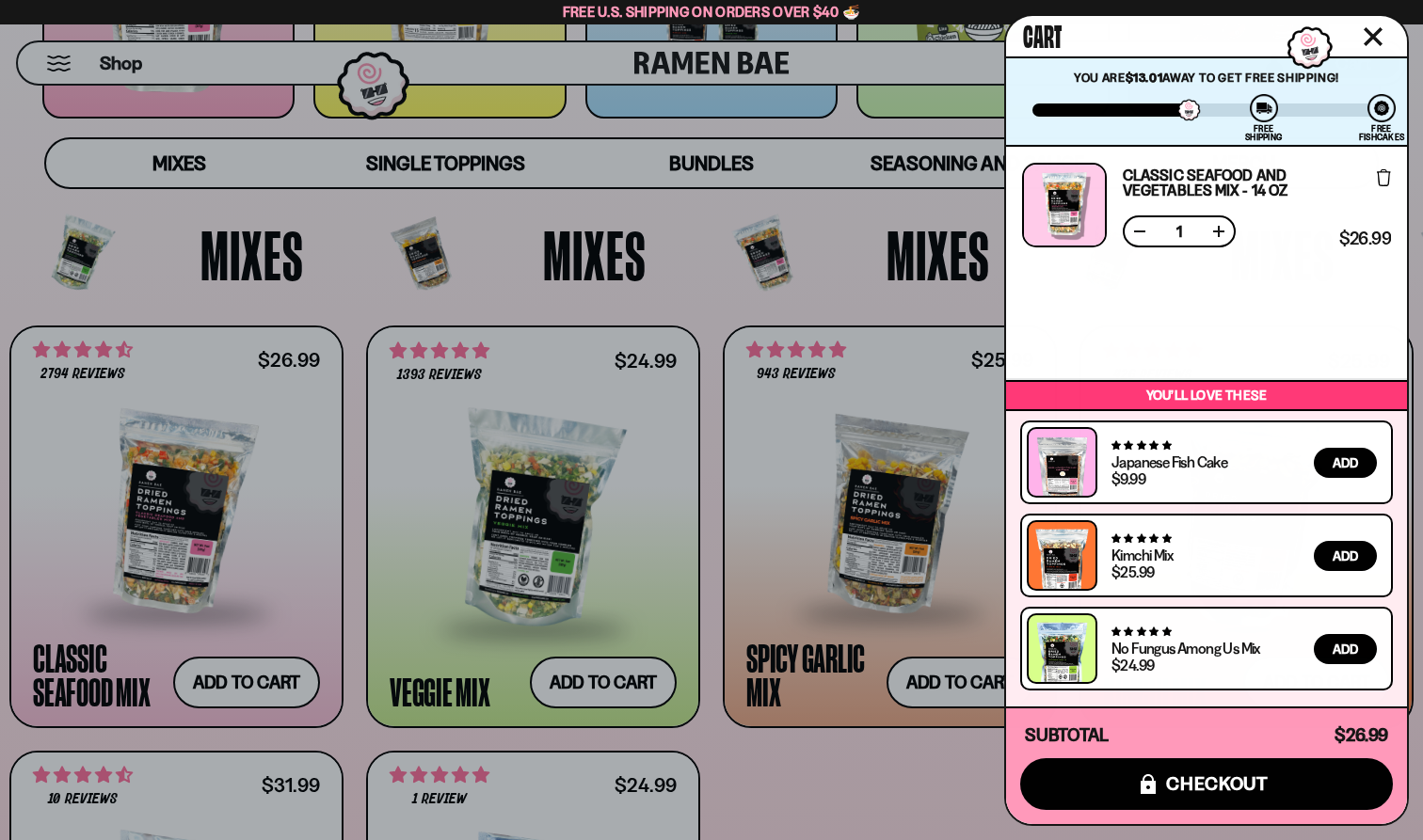
click at [840, 794] on div at bounding box center [711, 420] width 1423 height 840
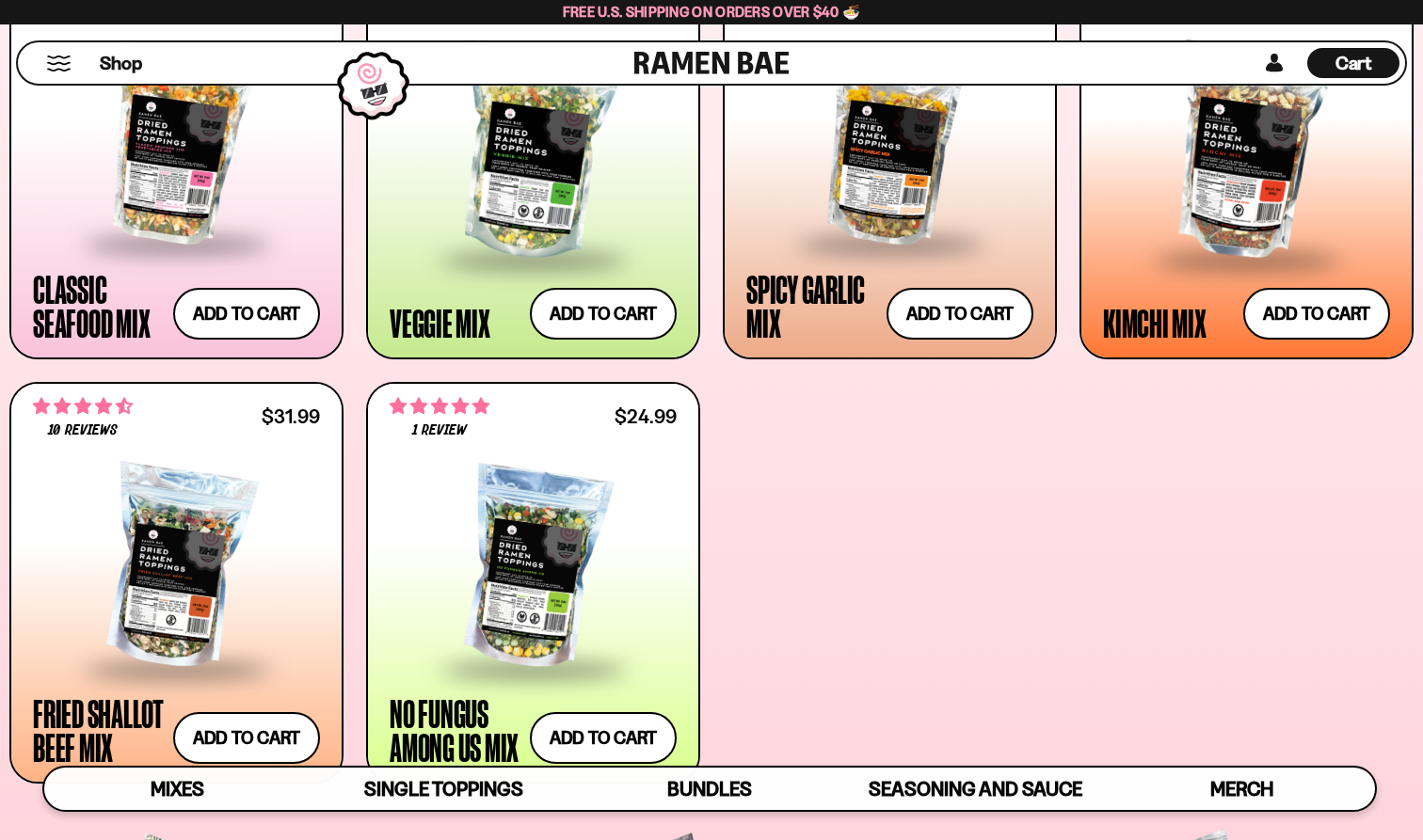
scroll to position [861, 0]
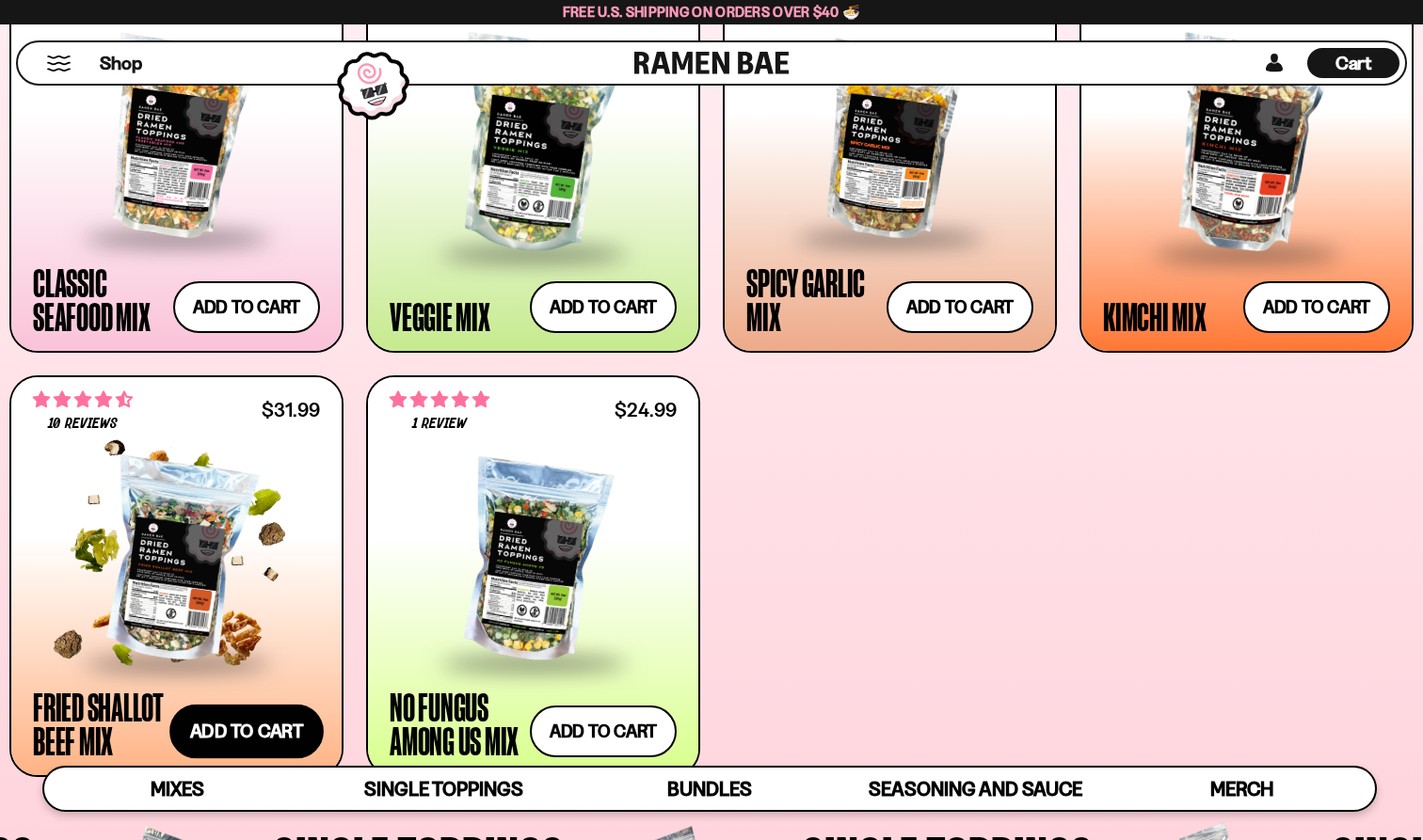
click at [246, 727] on button "Add to cart" at bounding box center [246, 732] width 154 height 54
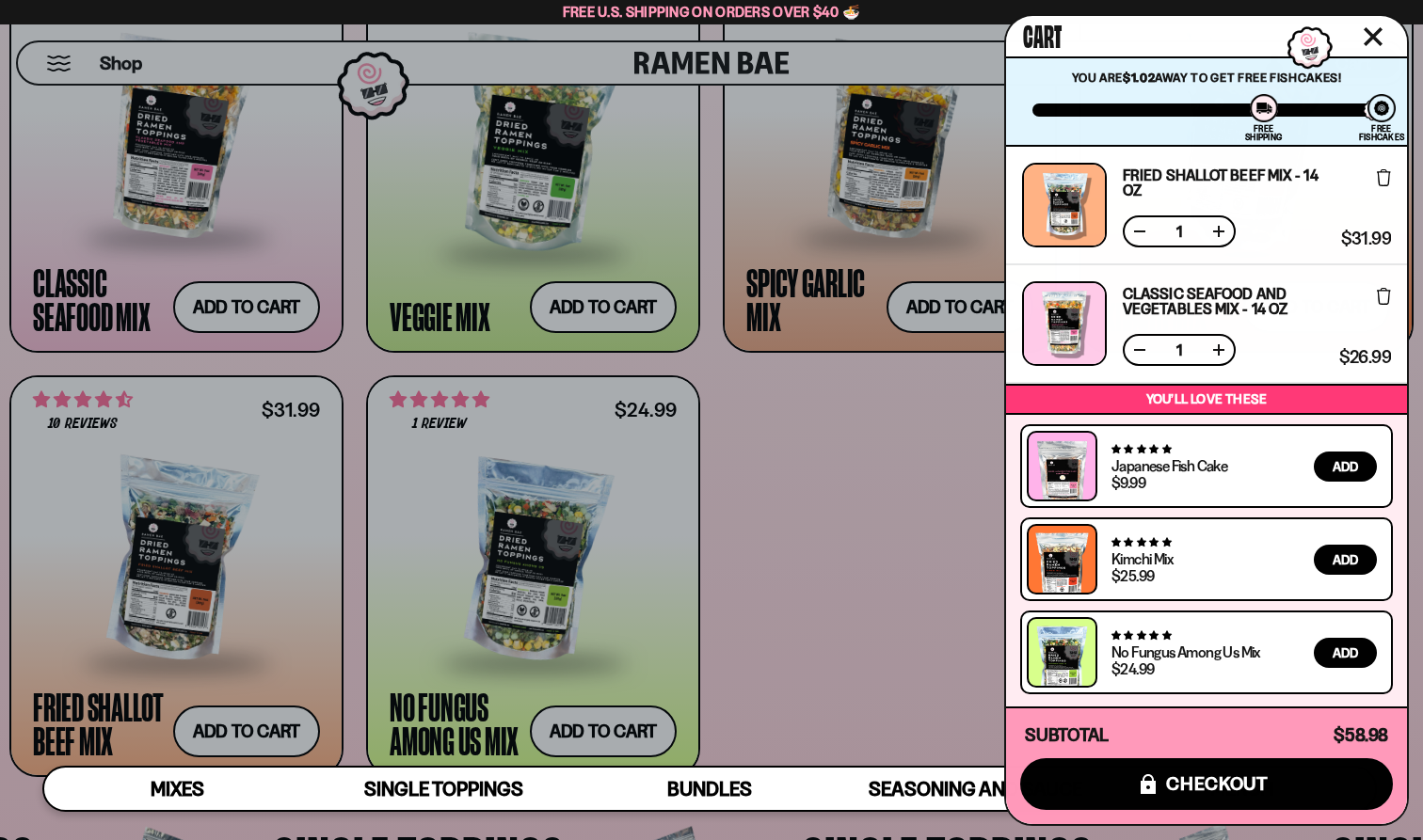
click at [903, 527] on div at bounding box center [711, 420] width 1423 height 840
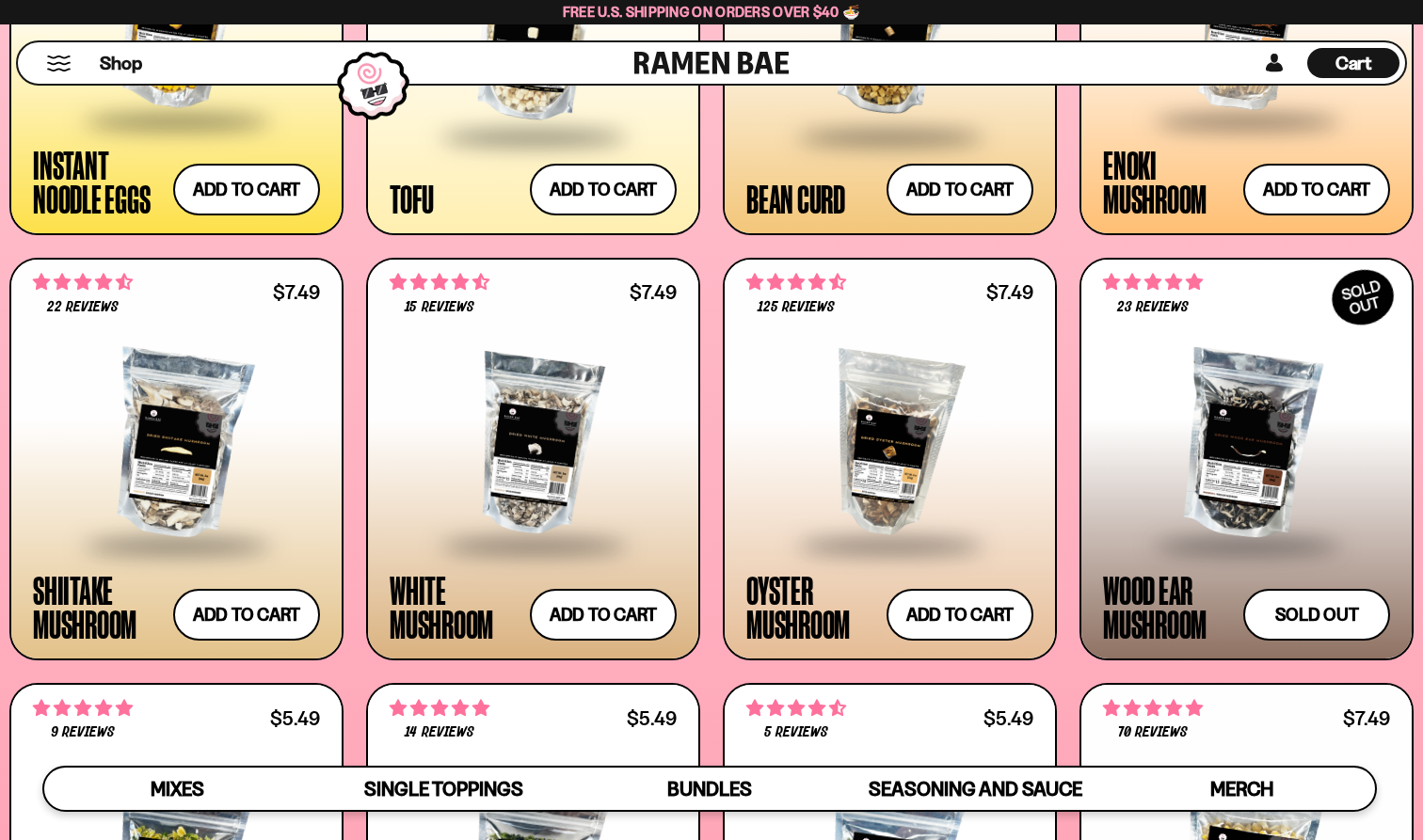
scroll to position [2388, 0]
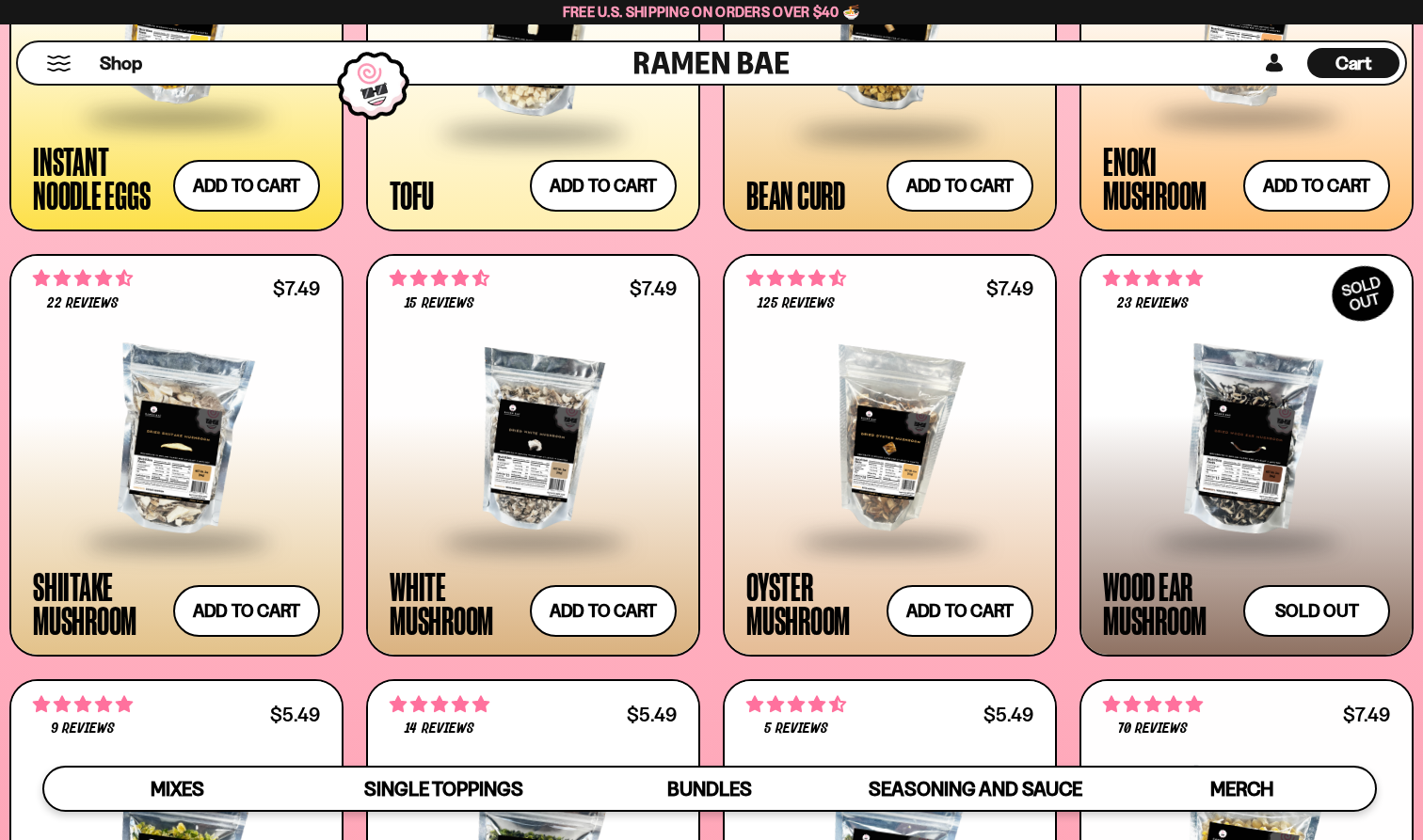
click at [199, 447] on div at bounding box center [177, 441] width 287 height 198
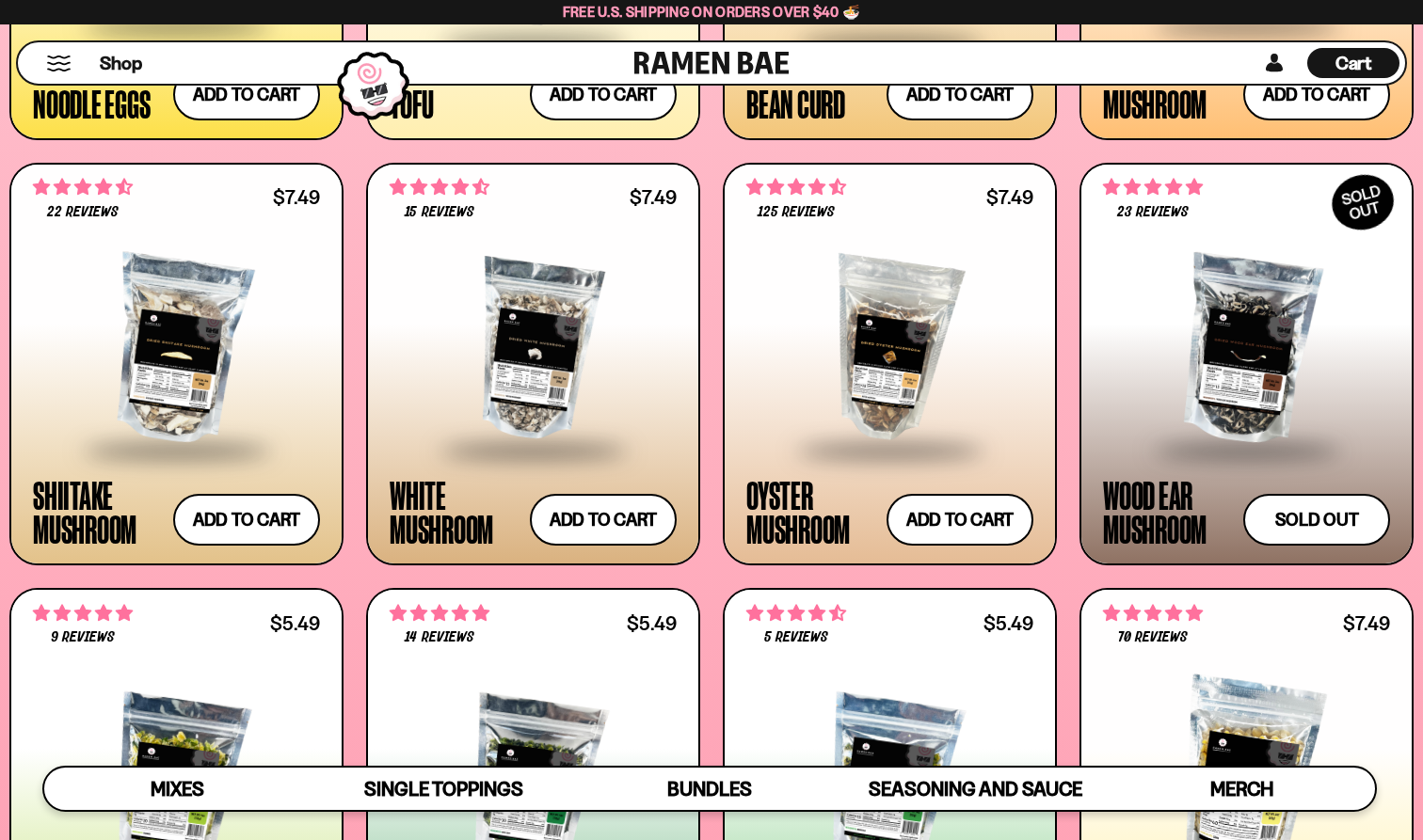
scroll to position [2478, 0]
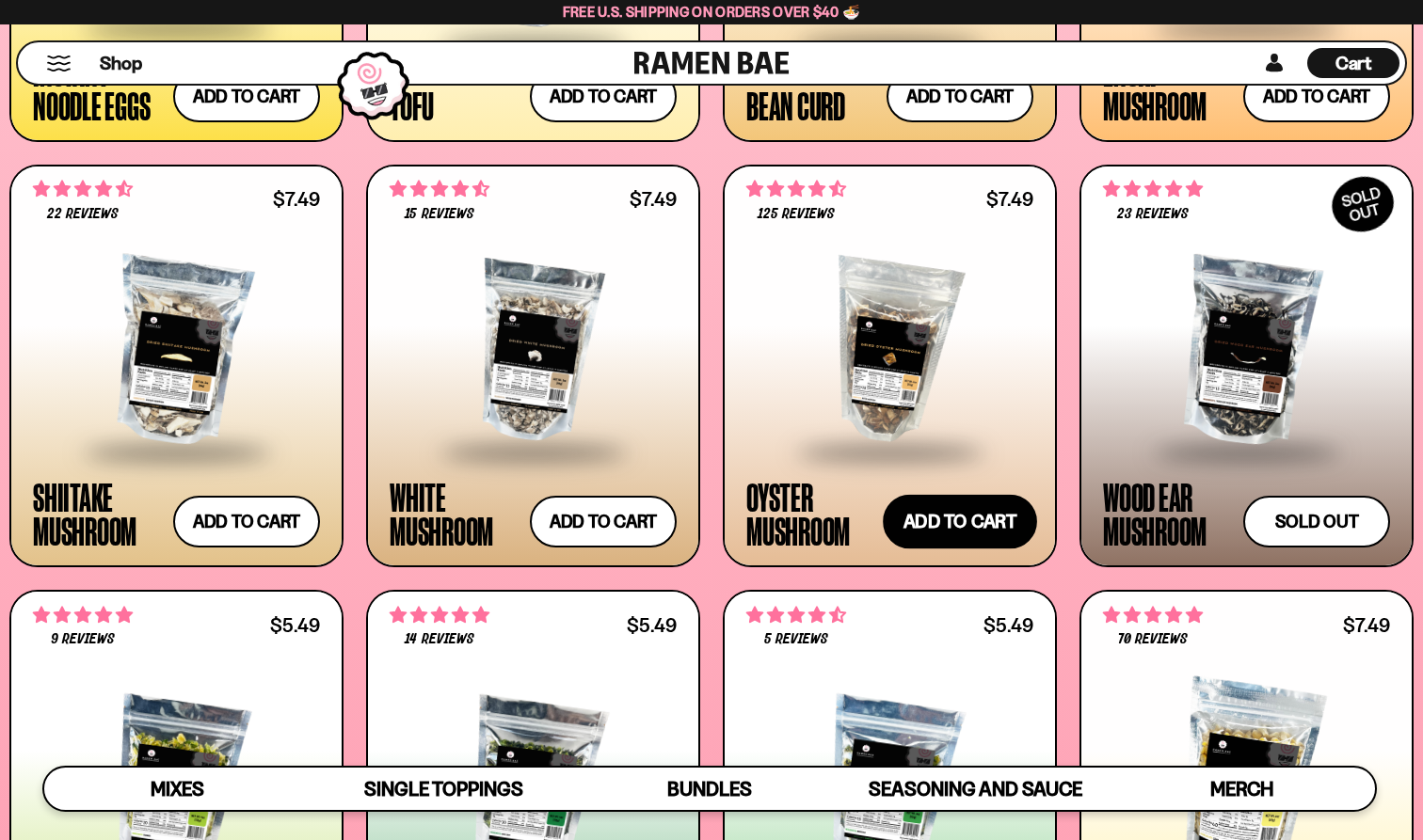
click at [936, 509] on button "Add to cart" at bounding box center [959, 521] width 154 height 54
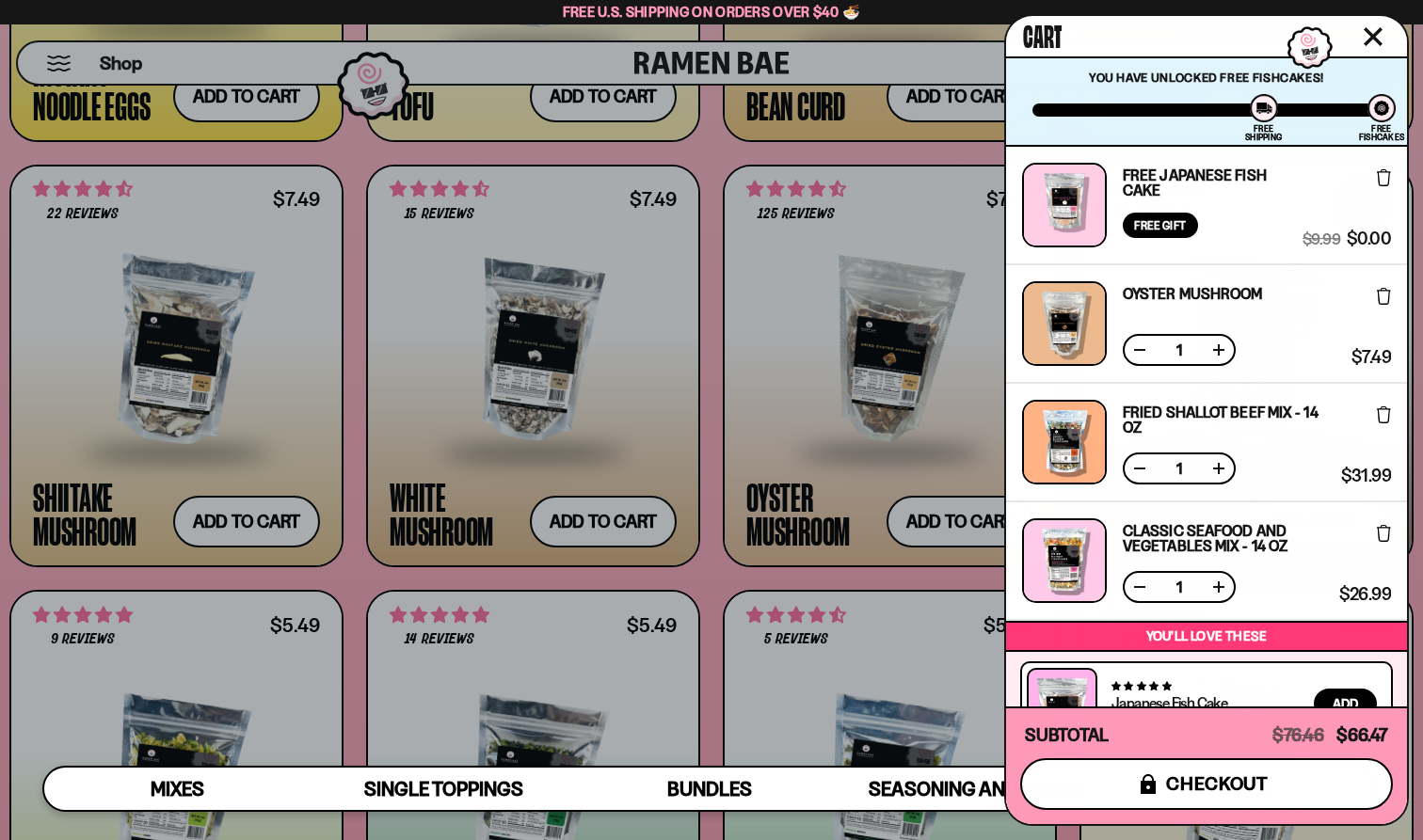
click at [1112, 784] on button "icons8-lock checkout" at bounding box center [1207, 784] width 372 height 51
